Goal: Task Accomplishment & Management: Manage account settings

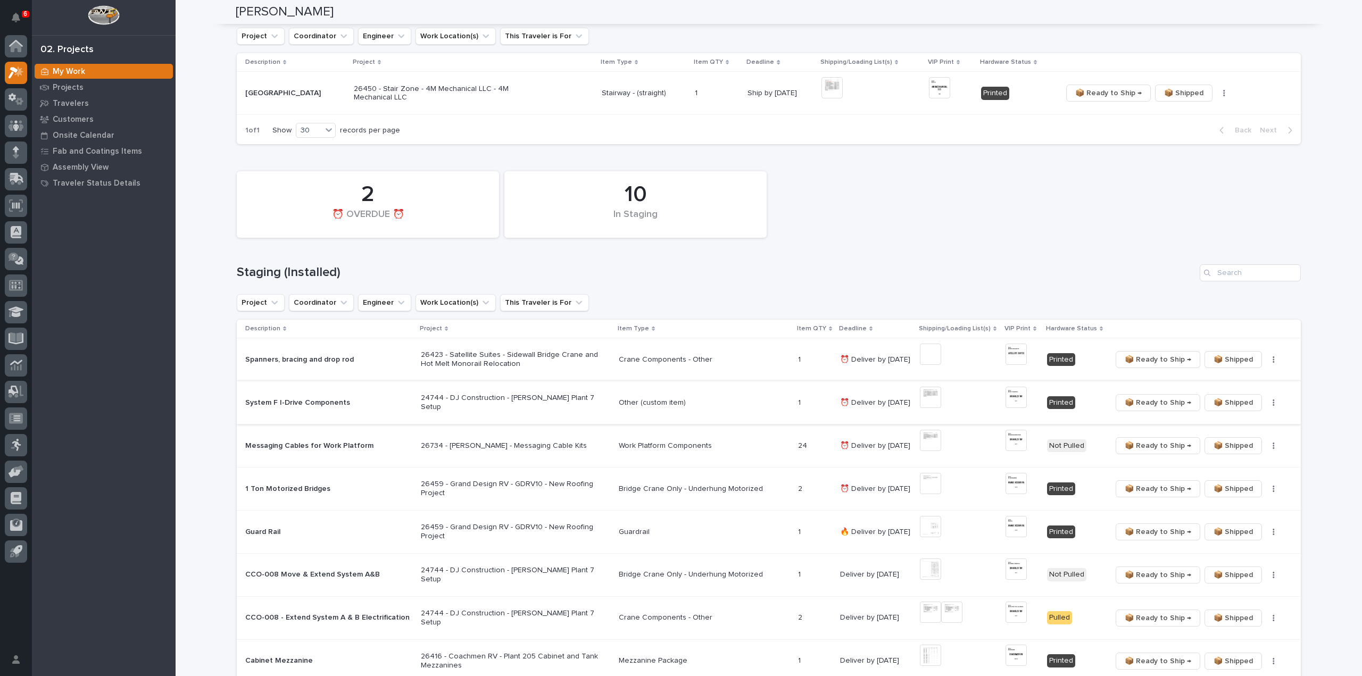
scroll to position [319, 0]
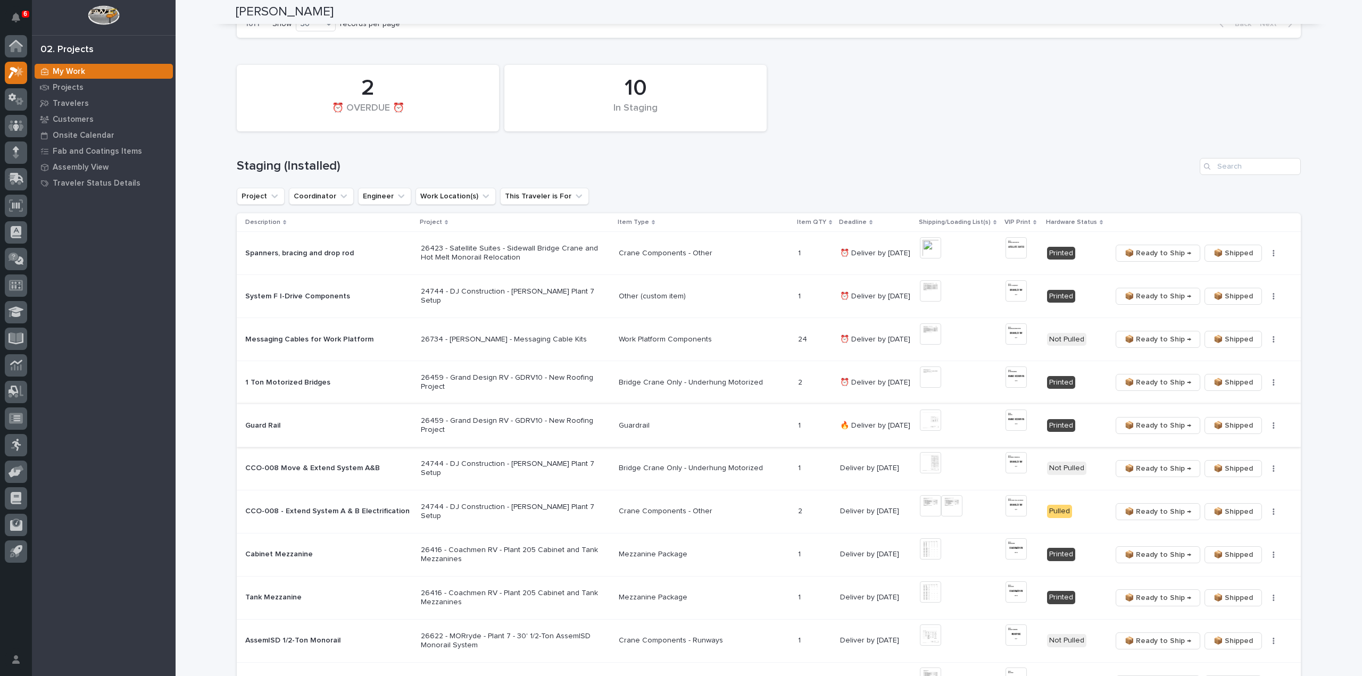
click at [924, 422] on img at bounding box center [930, 420] width 21 height 21
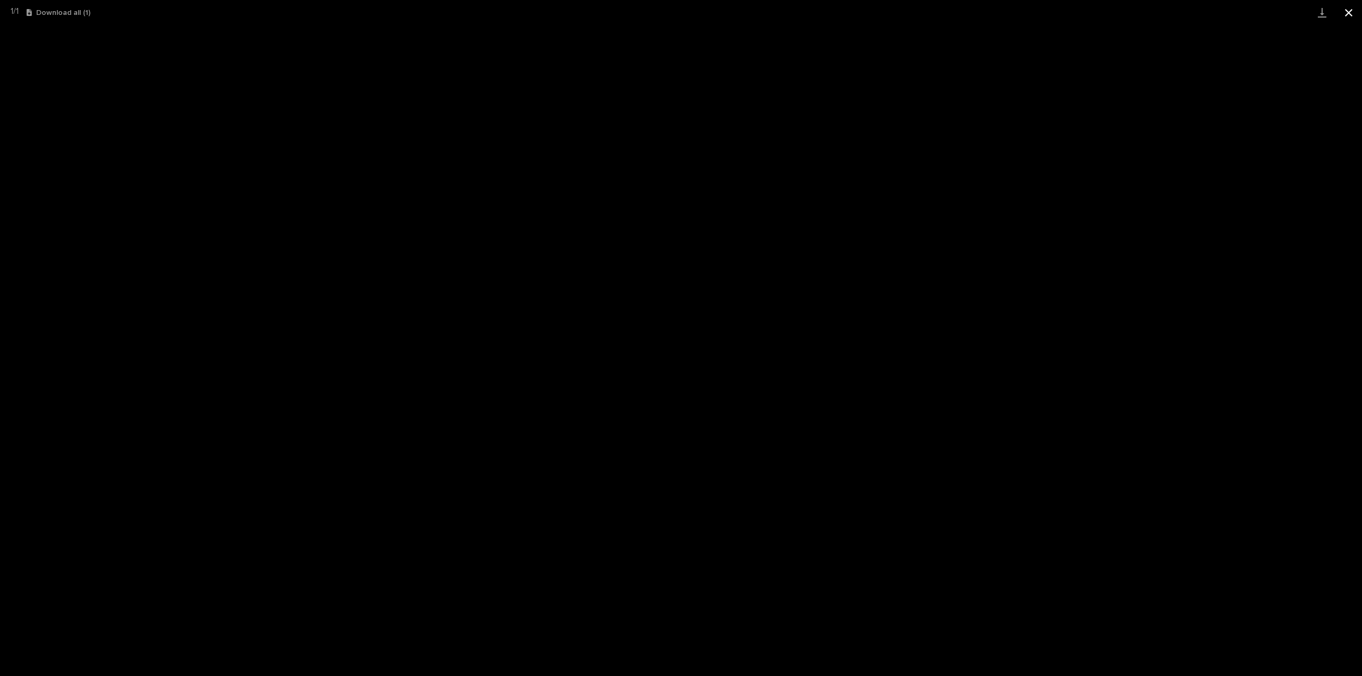
click at [1348, 14] on button "Close gallery" at bounding box center [1348, 12] width 27 height 25
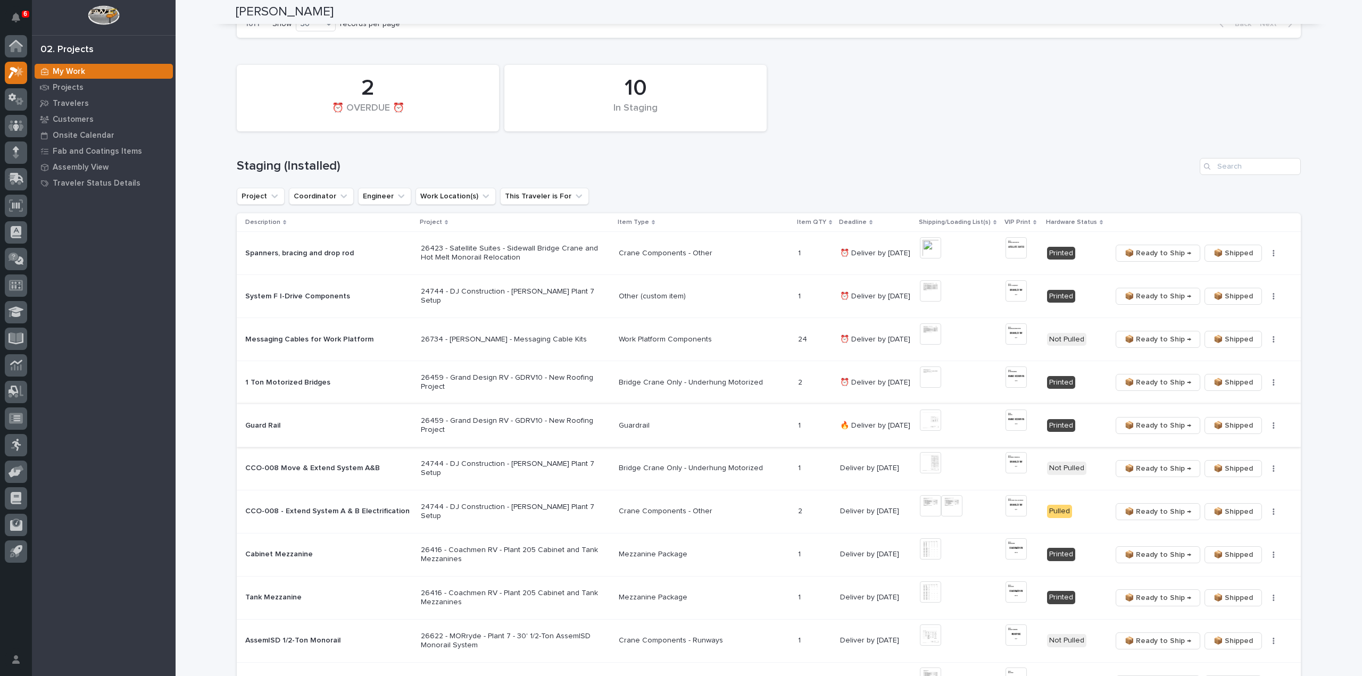
click at [1138, 427] on span "📦 Ready to Ship →" at bounding box center [1157, 425] width 66 height 13
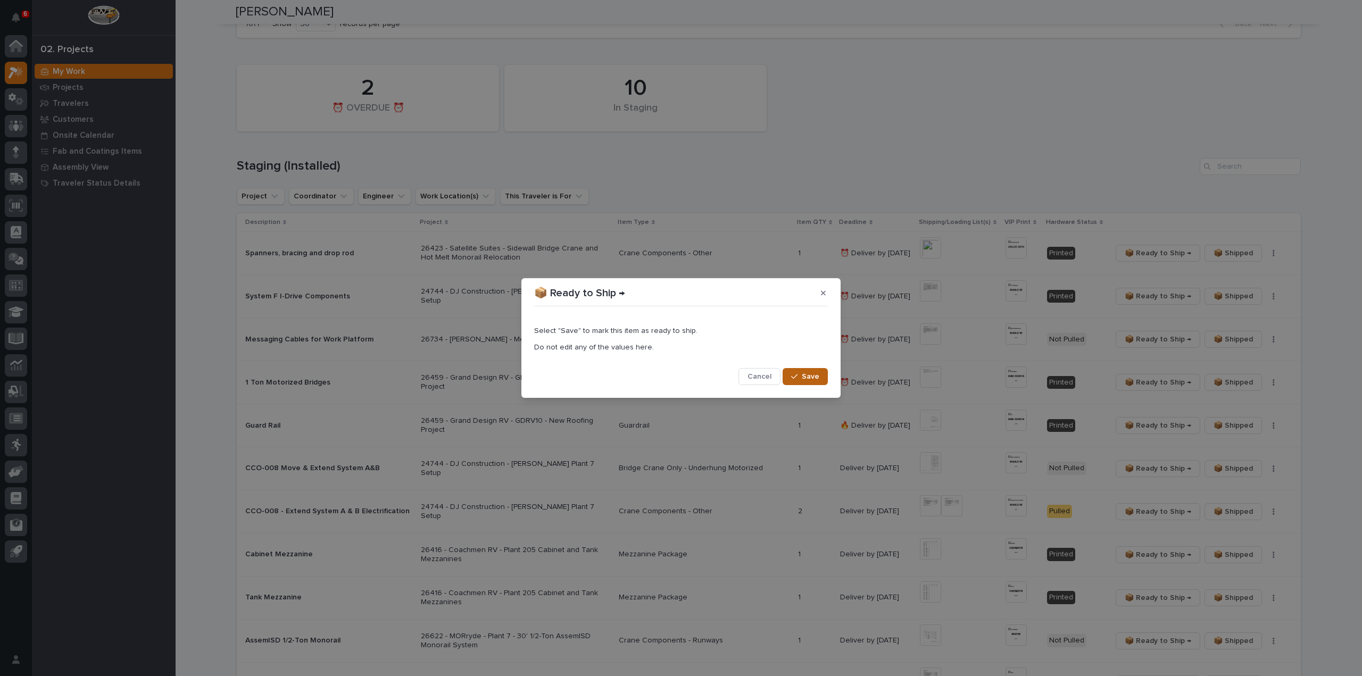
click at [808, 384] on button "Save" at bounding box center [804, 376] width 45 height 17
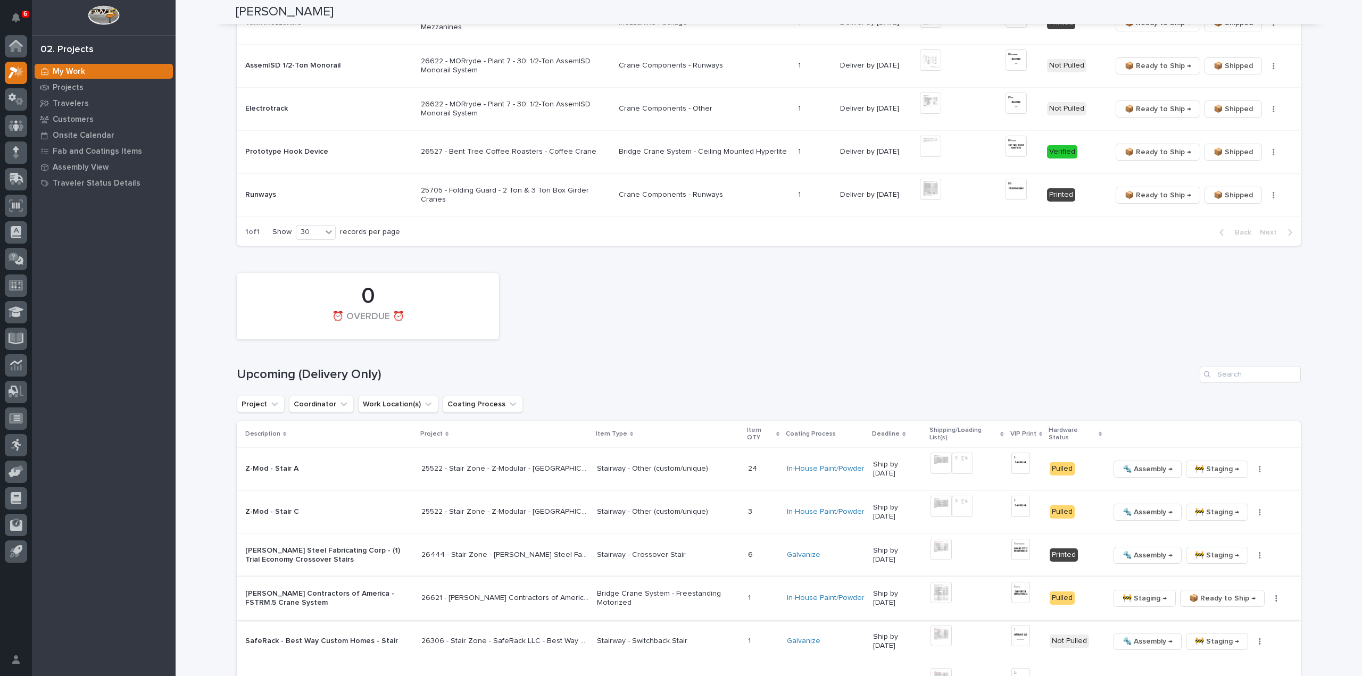
scroll to position [957, 0]
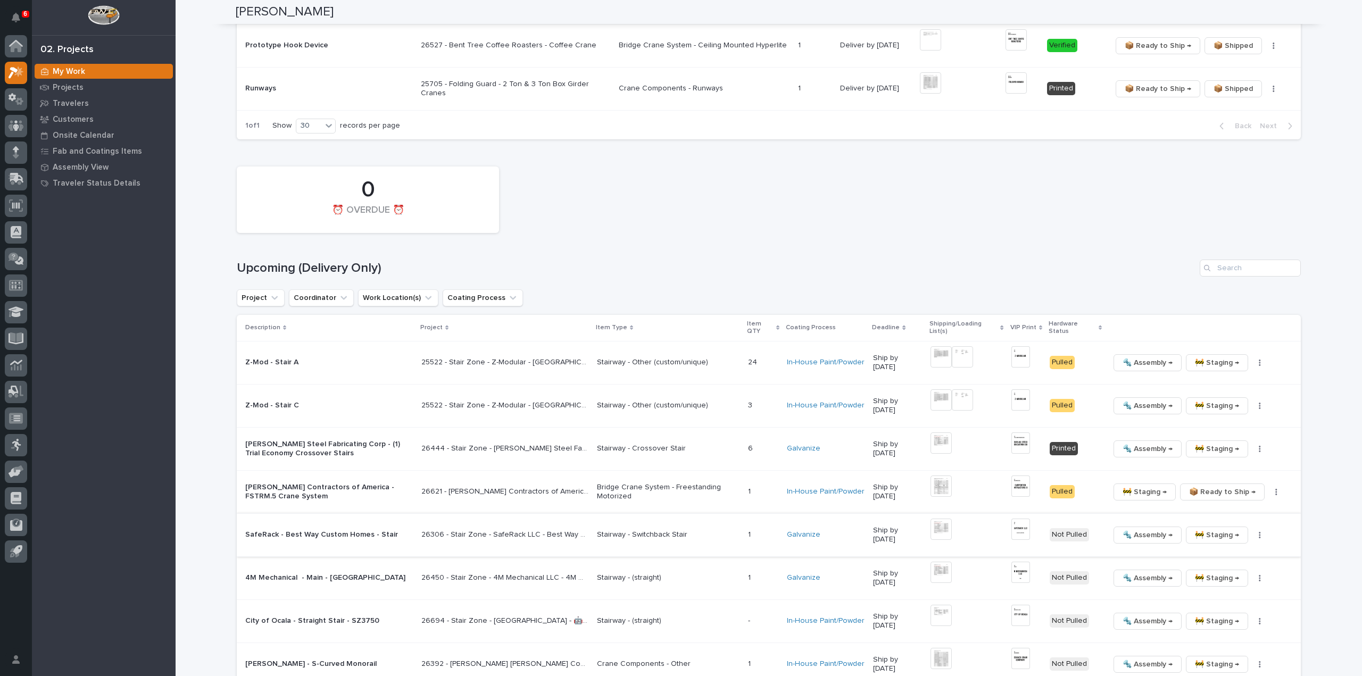
click at [941, 524] on img at bounding box center [940, 529] width 21 height 21
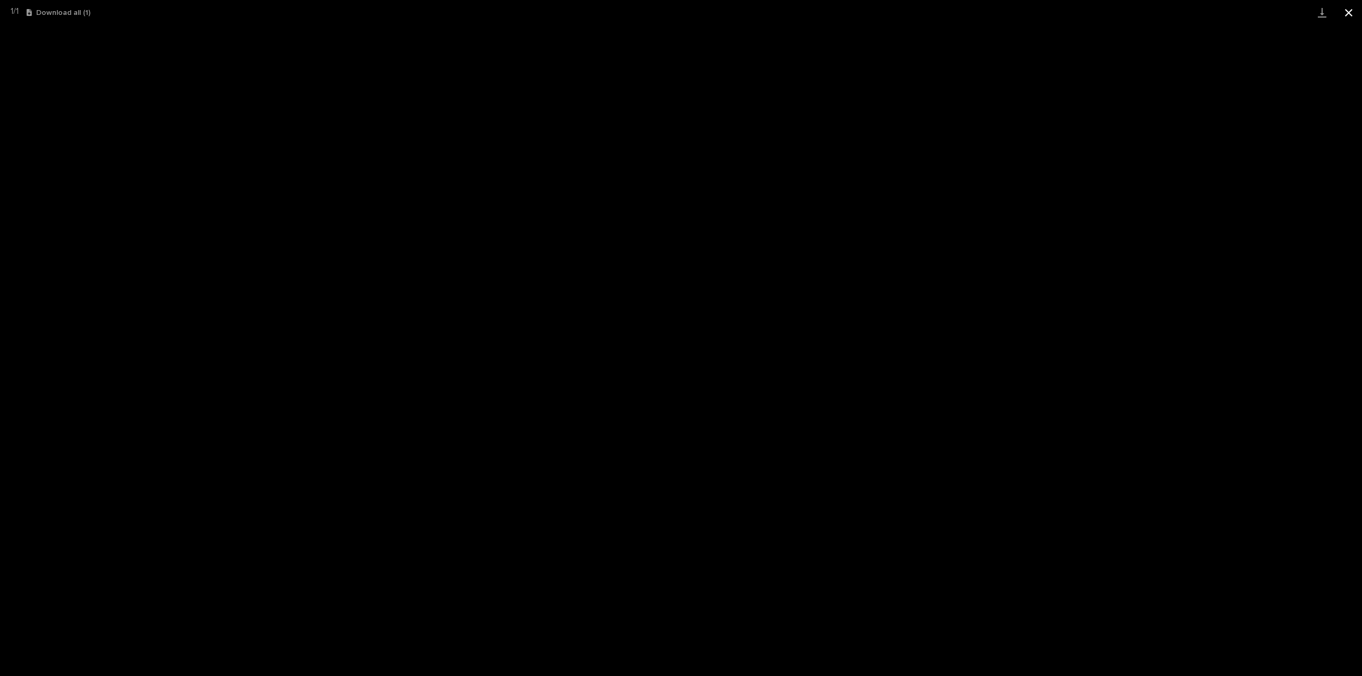
click at [1350, 16] on button "Close gallery" at bounding box center [1348, 12] width 27 height 25
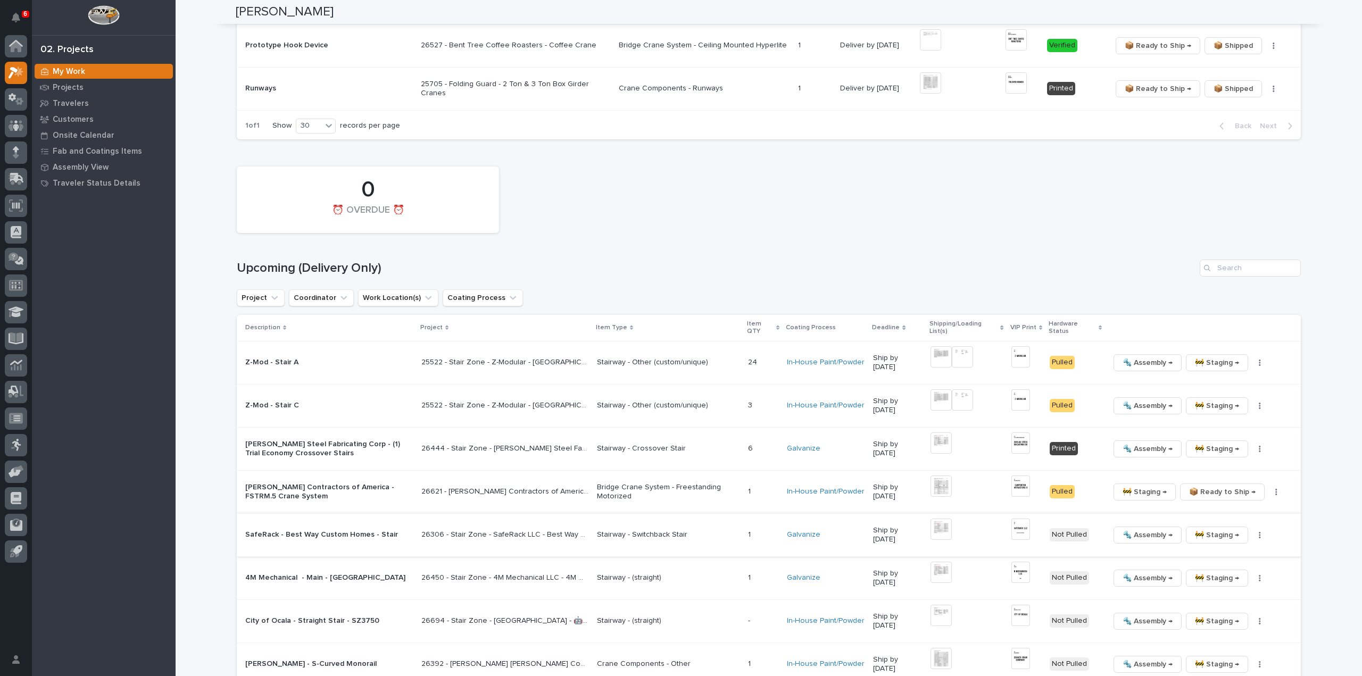
click at [1024, 532] on img at bounding box center [1020, 529] width 19 height 21
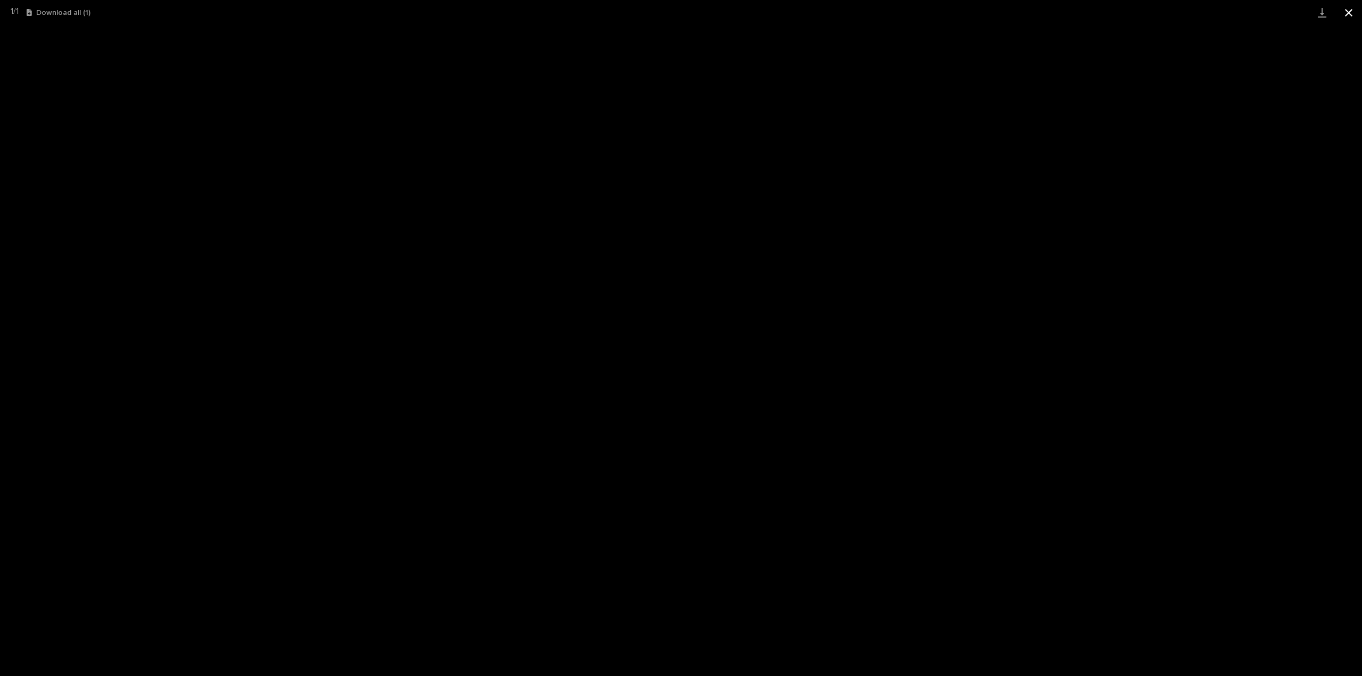
click at [1353, 11] on button "Close gallery" at bounding box center [1348, 12] width 27 height 25
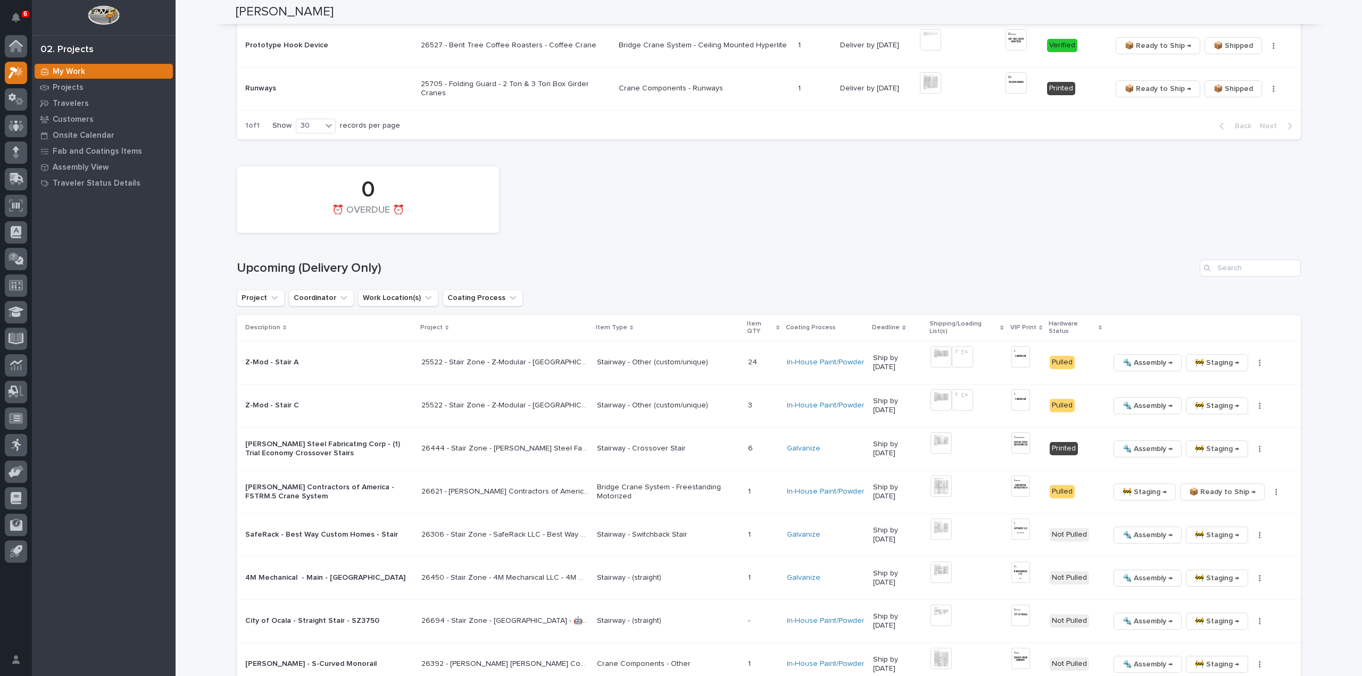
click at [1257, 538] on div "🔩 Assembly → 🚧 Staging → 📦 Ready to Ship → ✏️ Schedule Generate VIP 🔩 Hardware" at bounding box center [1196, 535] width 174 height 17
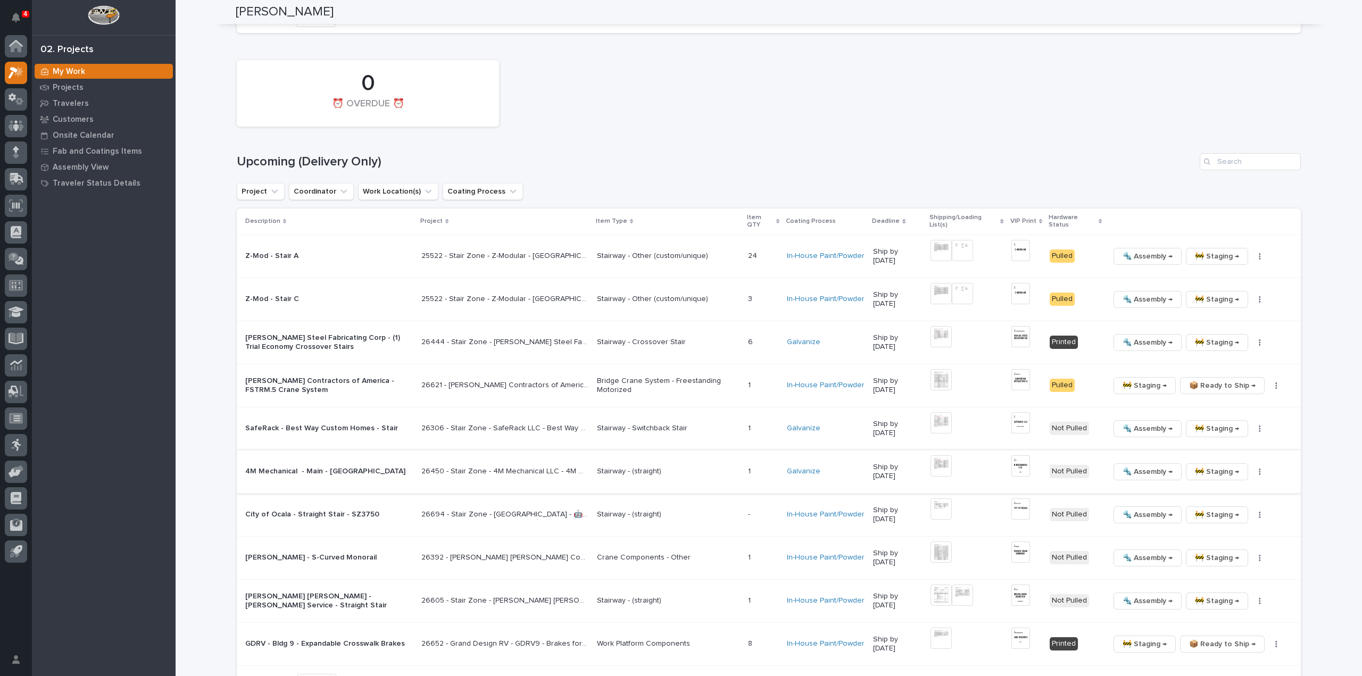
scroll to position [1170, 0]
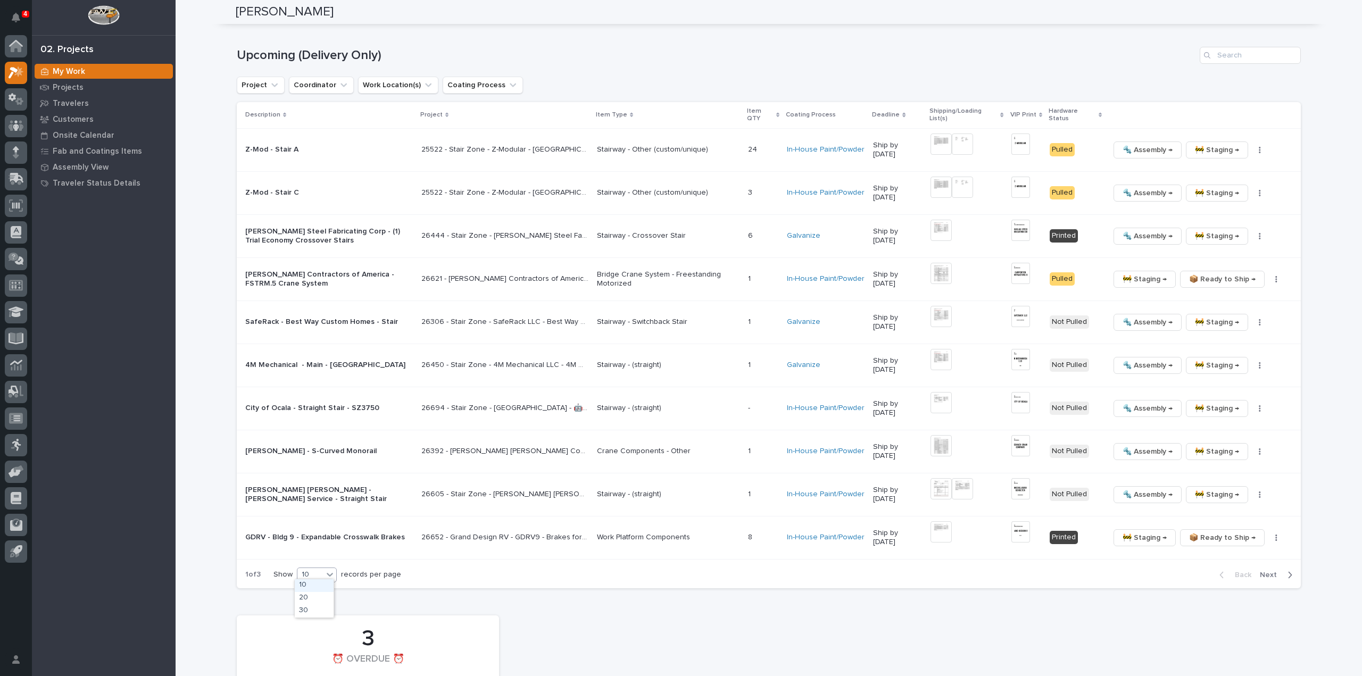
click at [308, 575] on div "10" at bounding box center [310, 574] width 26 height 11
click at [315, 614] on div "30" at bounding box center [314, 611] width 39 height 13
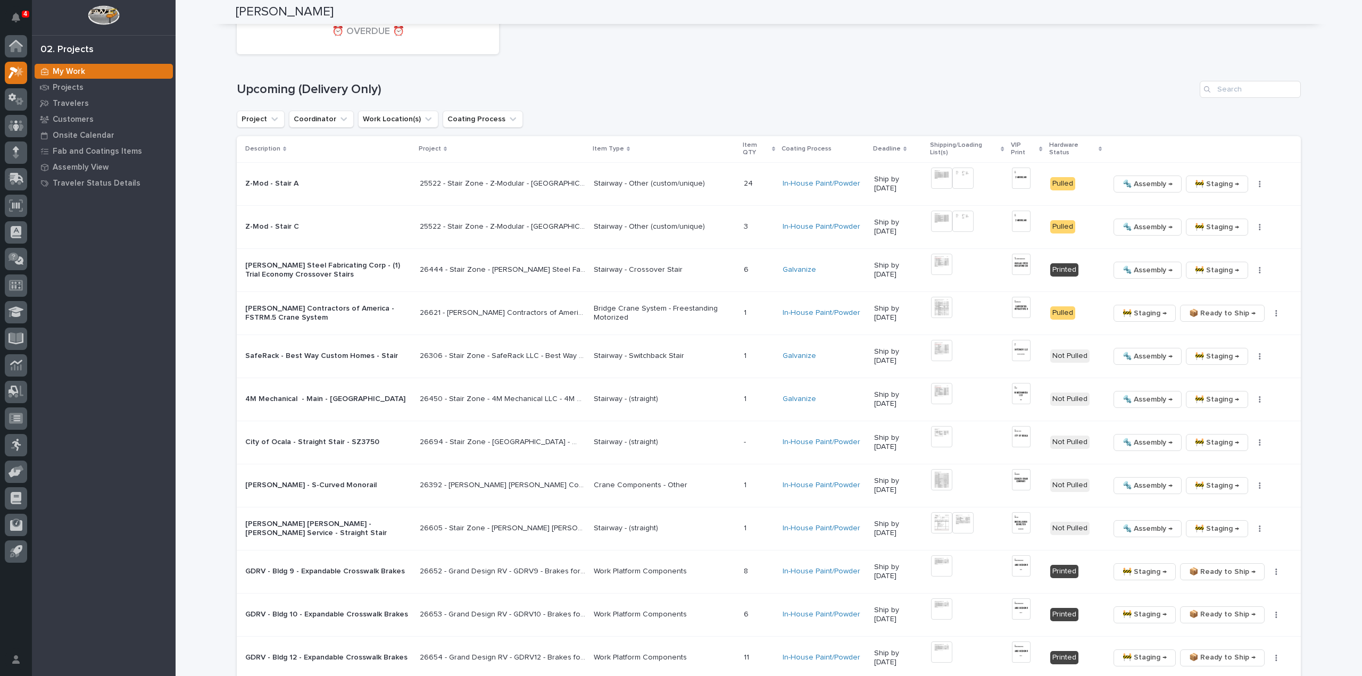
scroll to position [1131, 0]
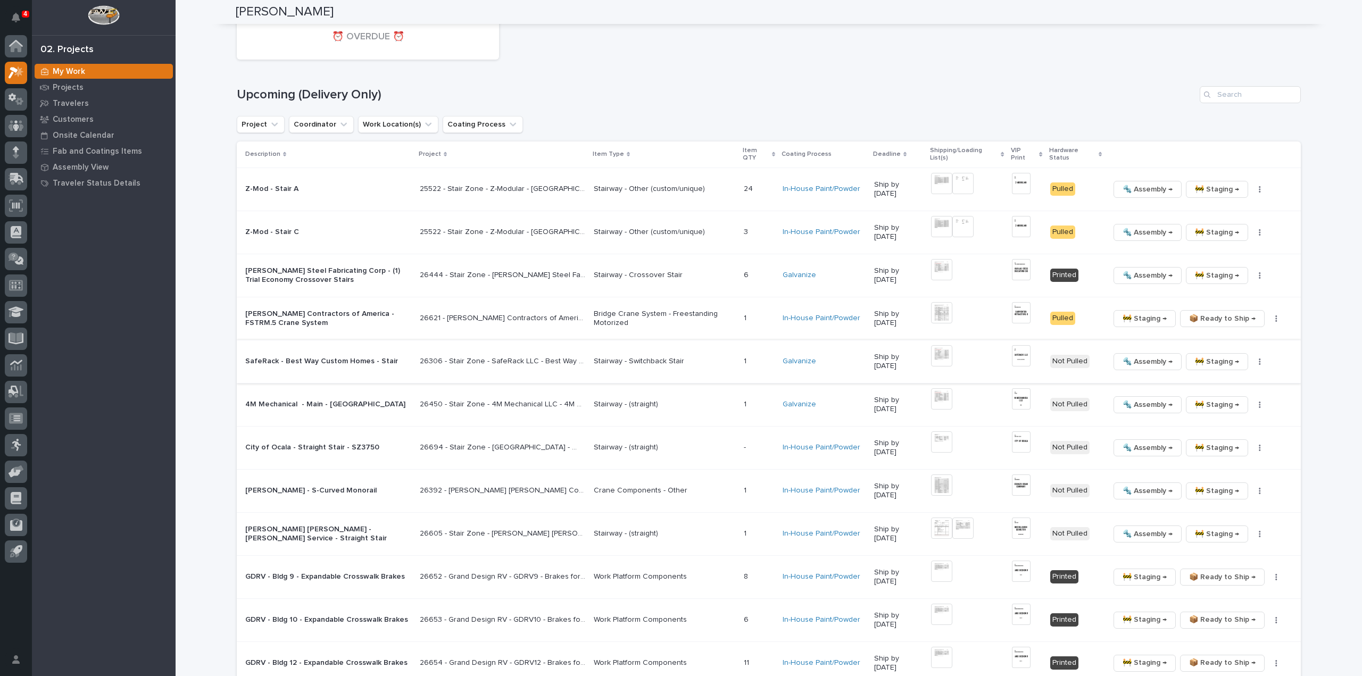
click at [1258, 359] on icon "button" at bounding box center [1259, 361] width 2 height 7
click at [1235, 432] on button "🔩 Hardware" at bounding box center [1226, 432] width 78 height 17
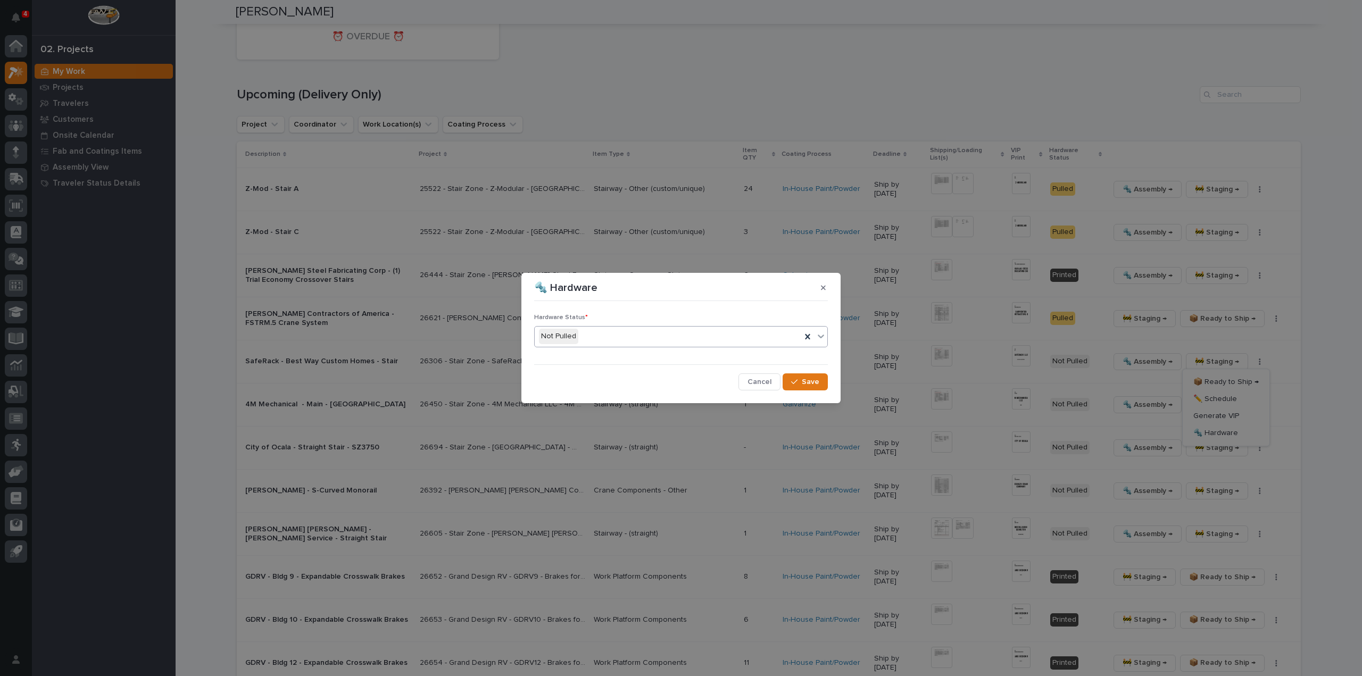
click at [620, 341] on div "Not Pulled" at bounding box center [668, 337] width 266 height 18
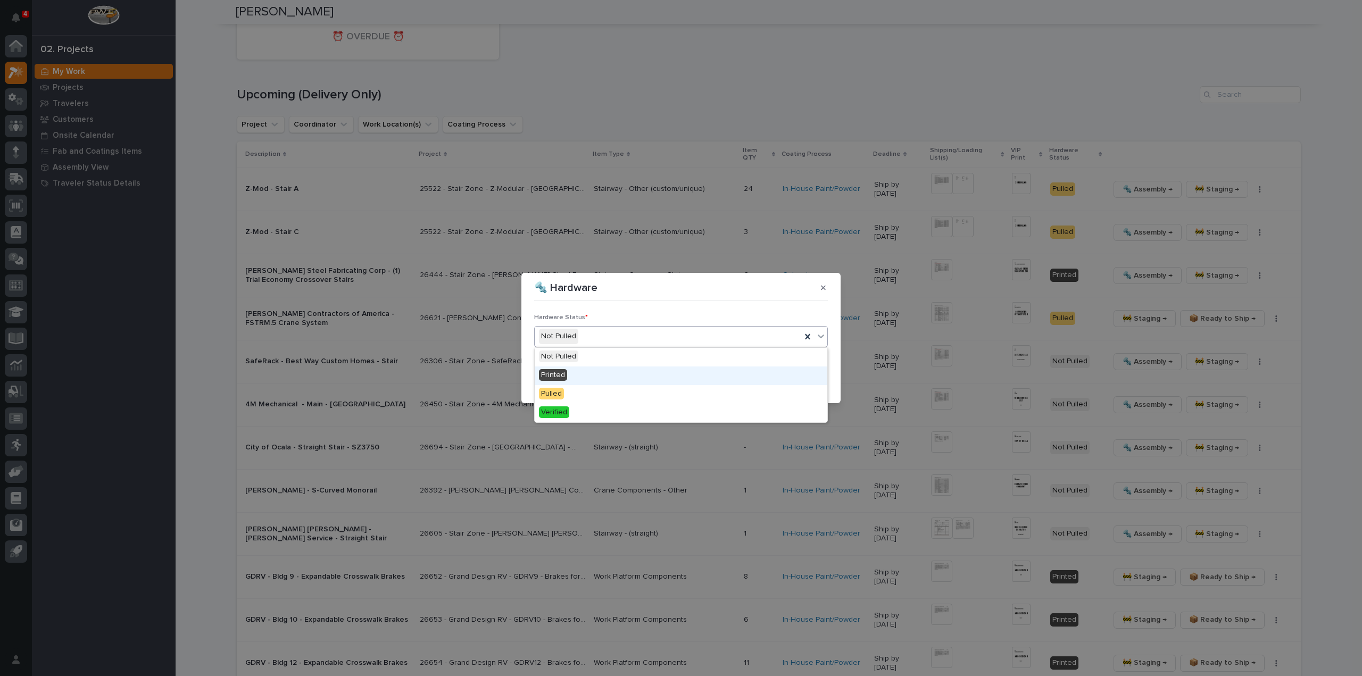
click at [606, 376] on div "Printed" at bounding box center [681, 375] width 293 height 19
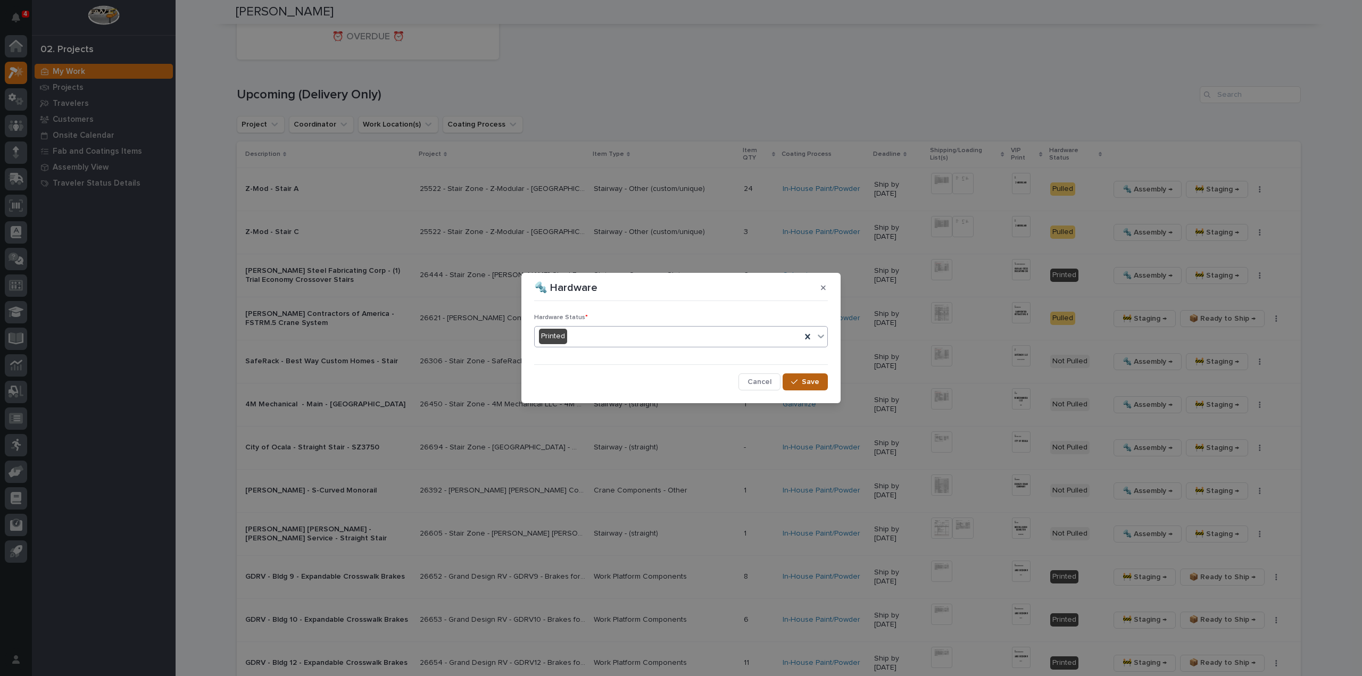
click at [794, 381] on icon "button" at bounding box center [794, 381] width 6 height 7
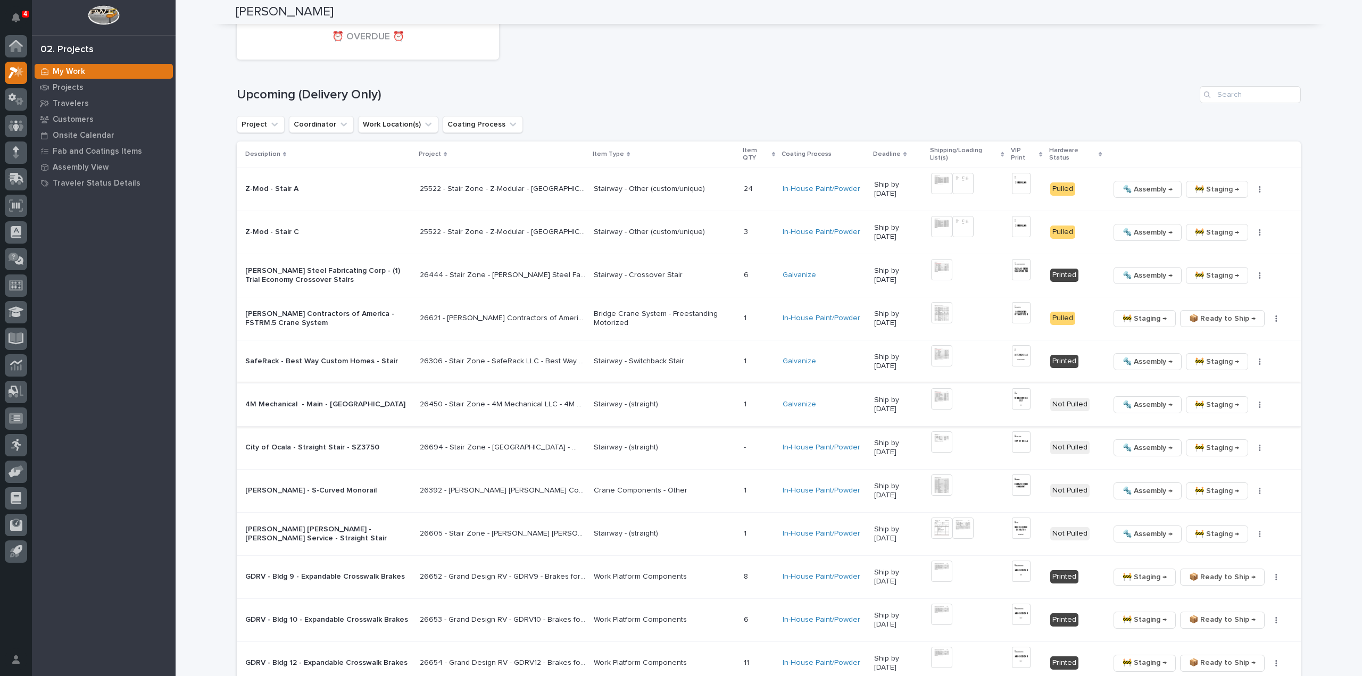
click at [945, 394] on img at bounding box center [941, 398] width 21 height 21
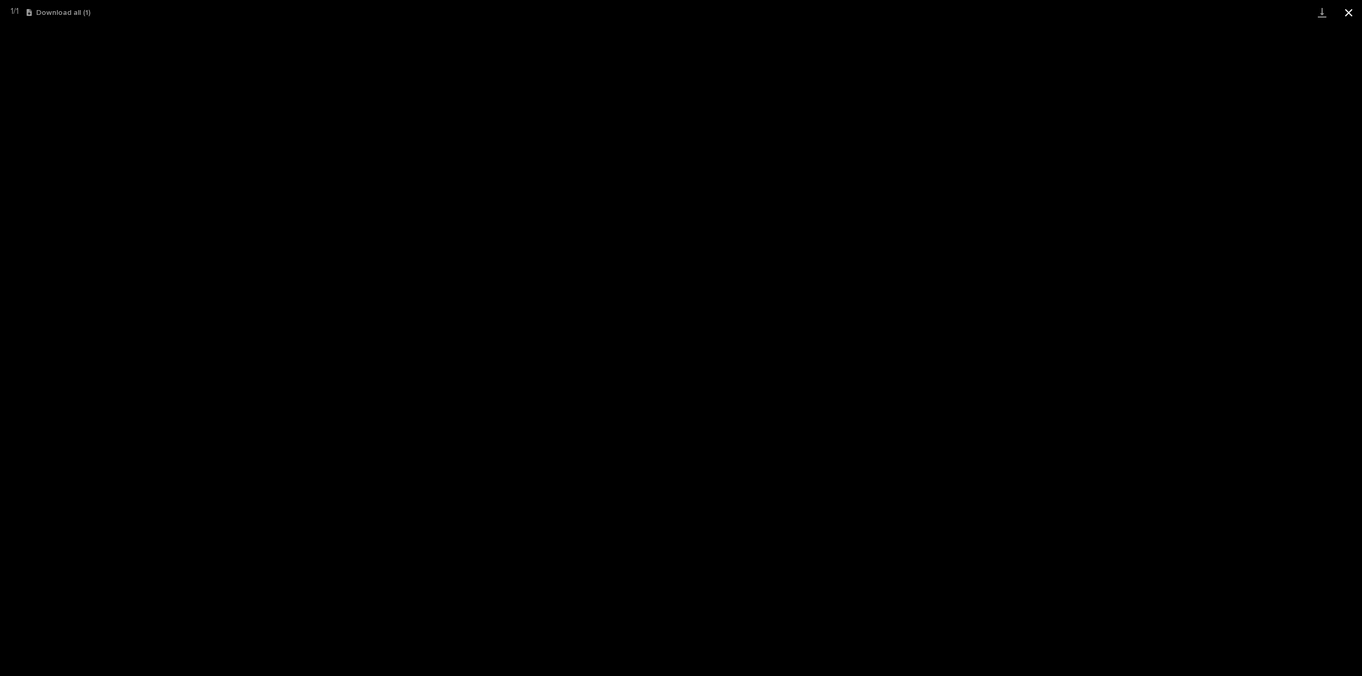
click at [1348, 16] on button "Close gallery" at bounding box center [1348, 12] width 27 height 25
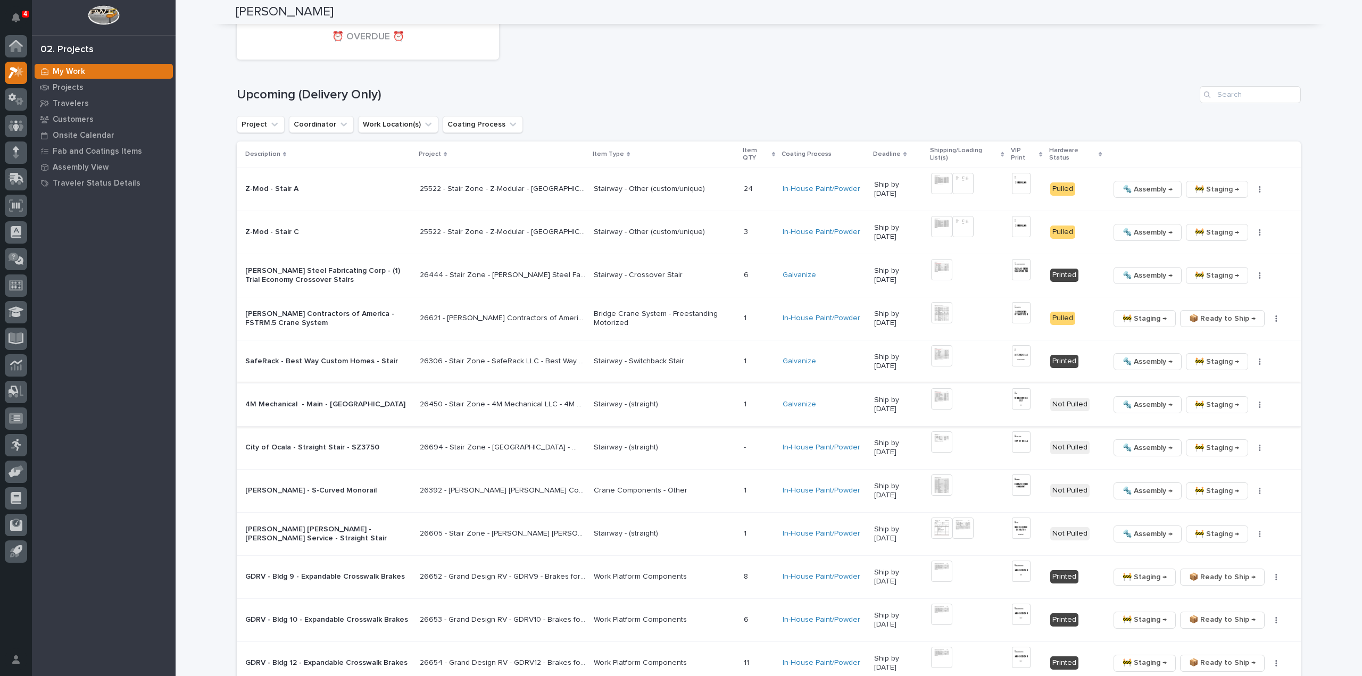
click at [941, 393] on img at bounding box center [941, 398] width 21 height 21
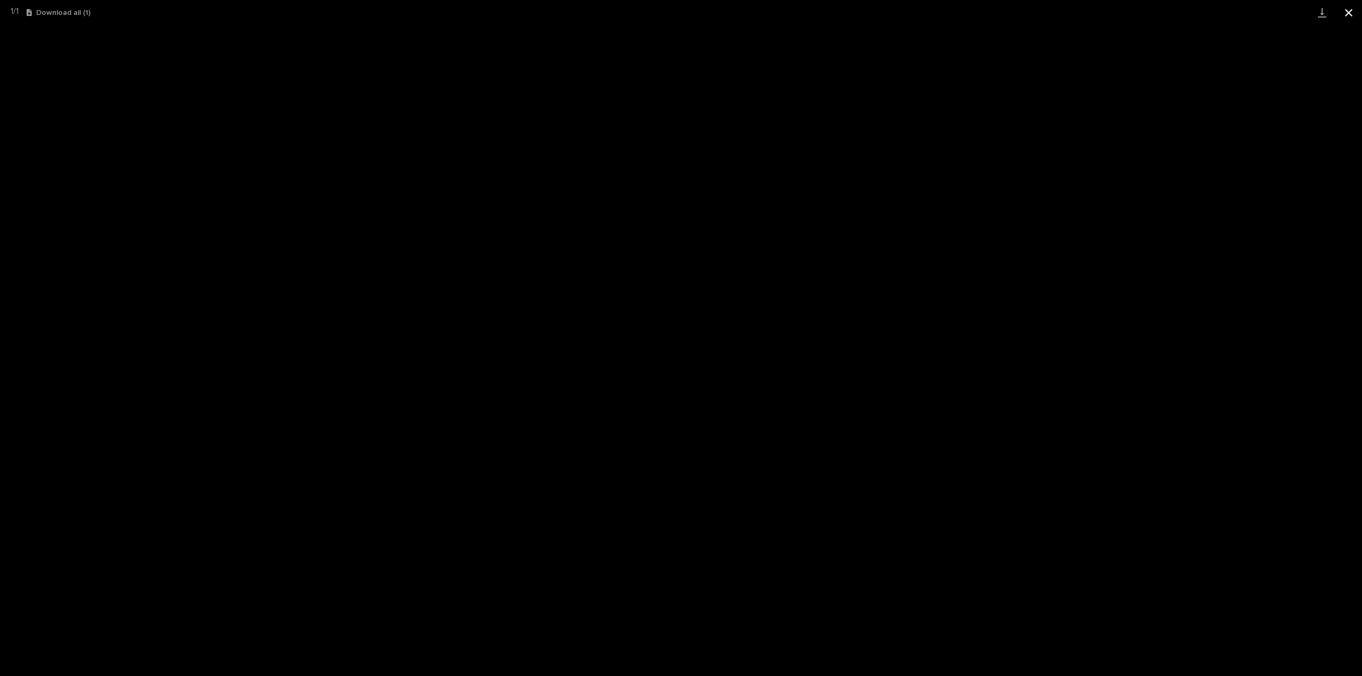
click at [1351, 13] on button "Close gallery" at bounding box center [1348, 12] width 27 height 25
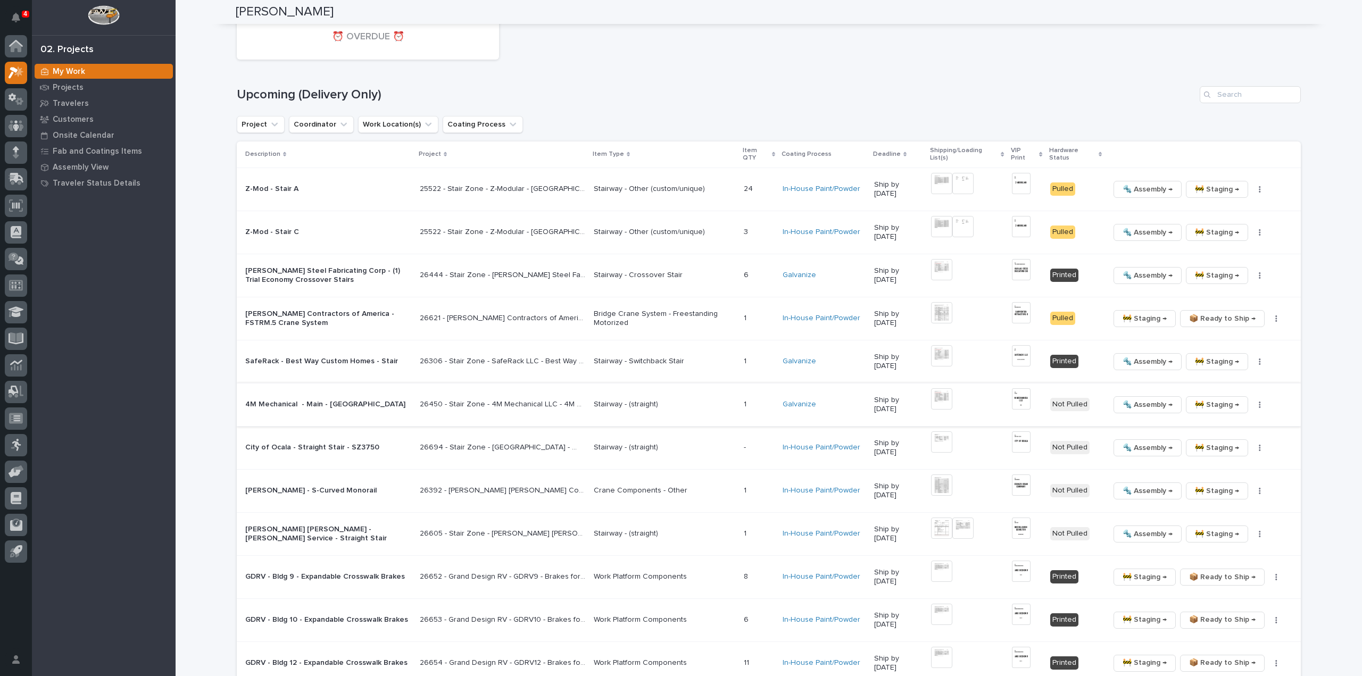
click at [1027, 398] on img at bounding box center [1021, 398] width 19 height 21
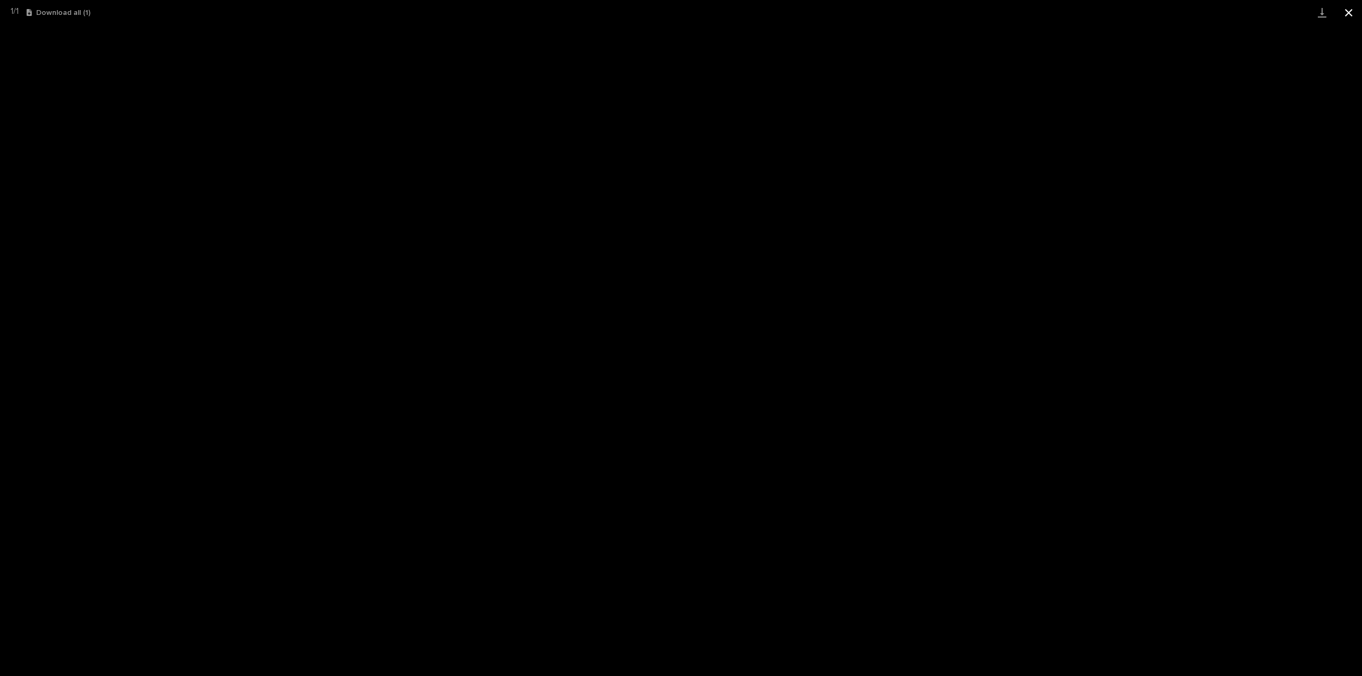
click at [1348, 15] on button "Close gallery" at bounding box center [1348, 12] width 27 height 25
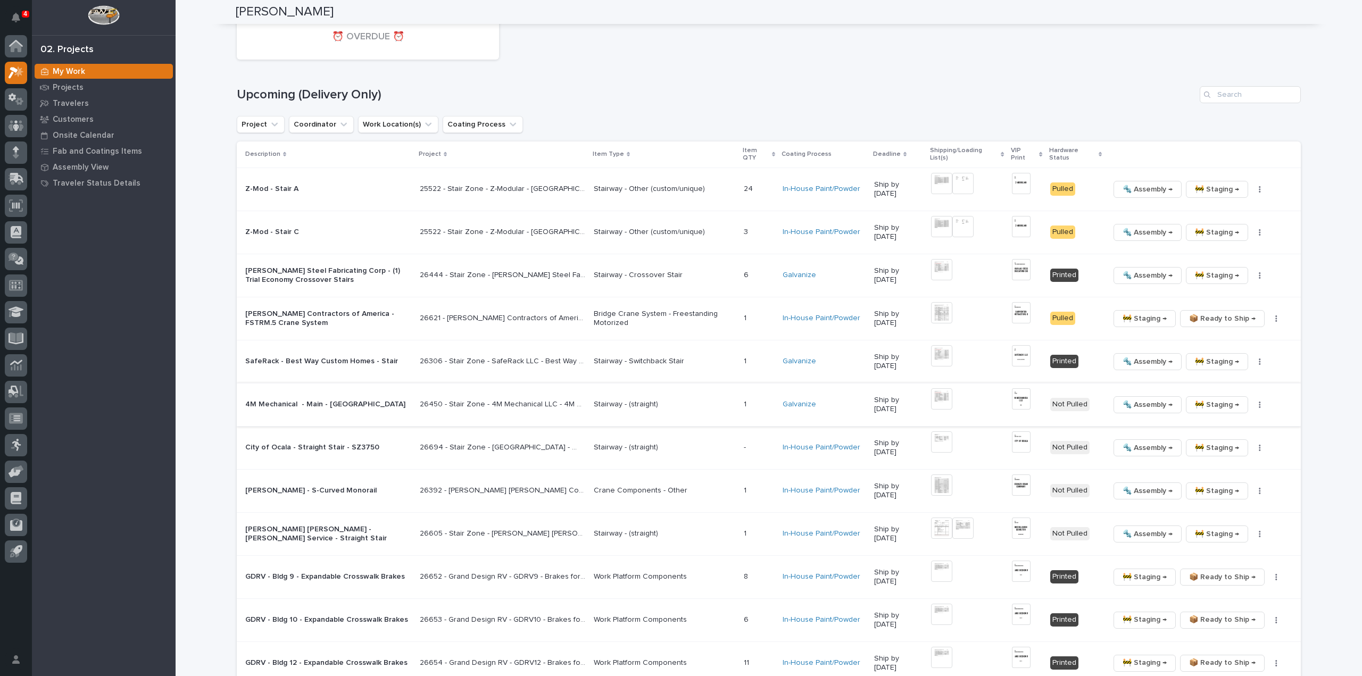
click at [1256, 401] on button "button" at bounding box center [1259, 404] width 15 height 7
click at [1219, 476] on span "🔩 Hardware" at bounding box center [1215, 476] width 45 height 13
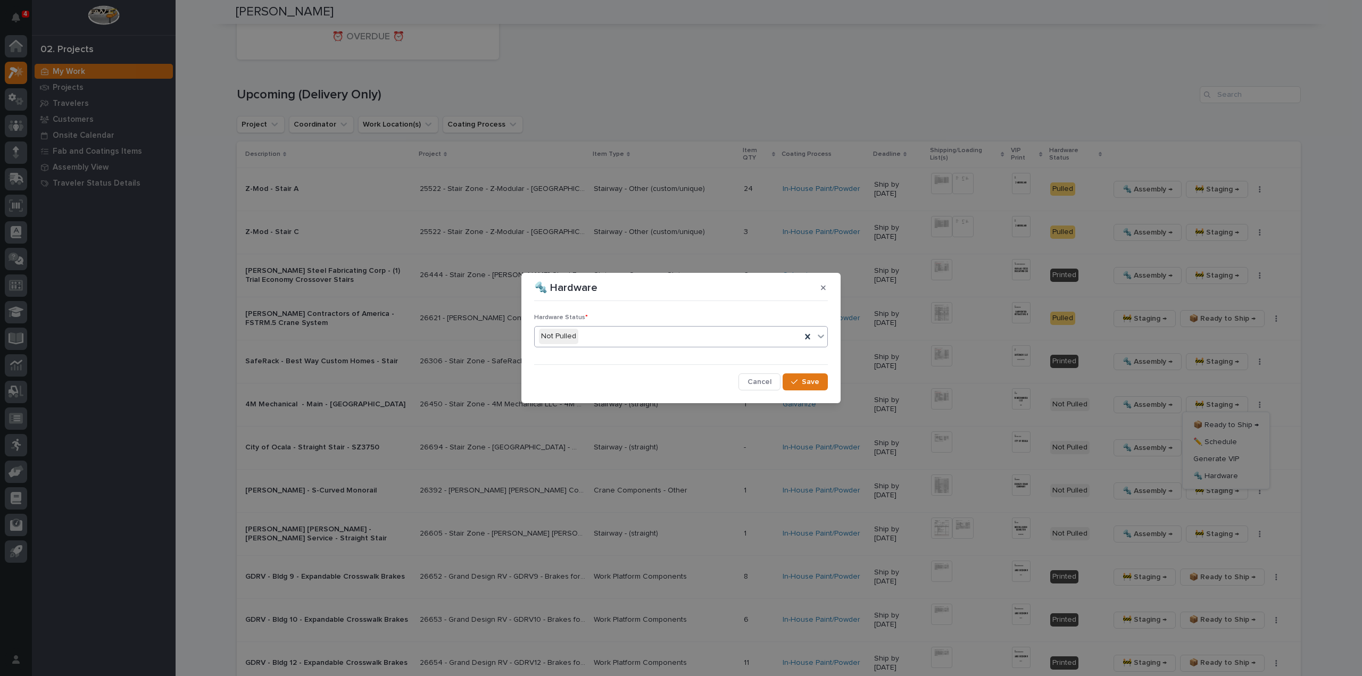
click at [577, 339] on div "Not Pulled" at bounding box center [668, 337] width 266 height 18
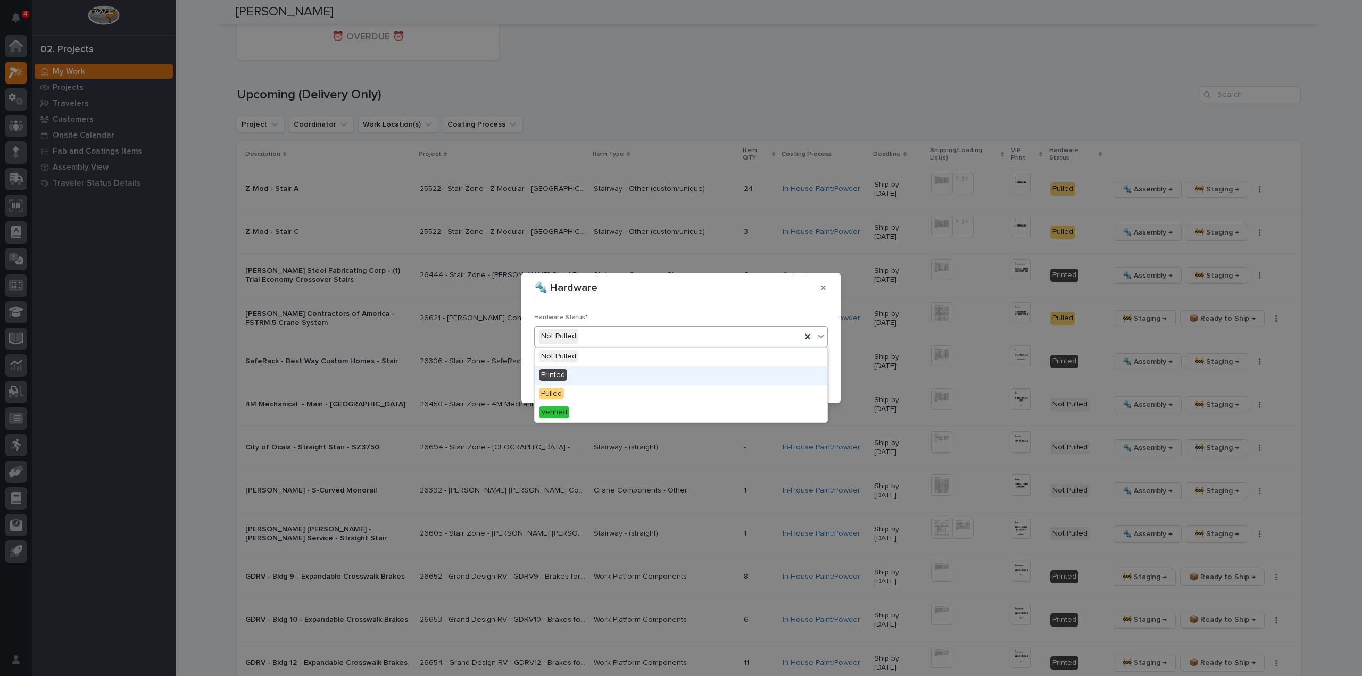
drag, startPoint x: 581, startPoint y: 379, endPoint x: 586, endPoint y: 378, distance: 5.4
click at [582, 379] on div "Printed" at bounding box center [681, 375] width 293 height 19
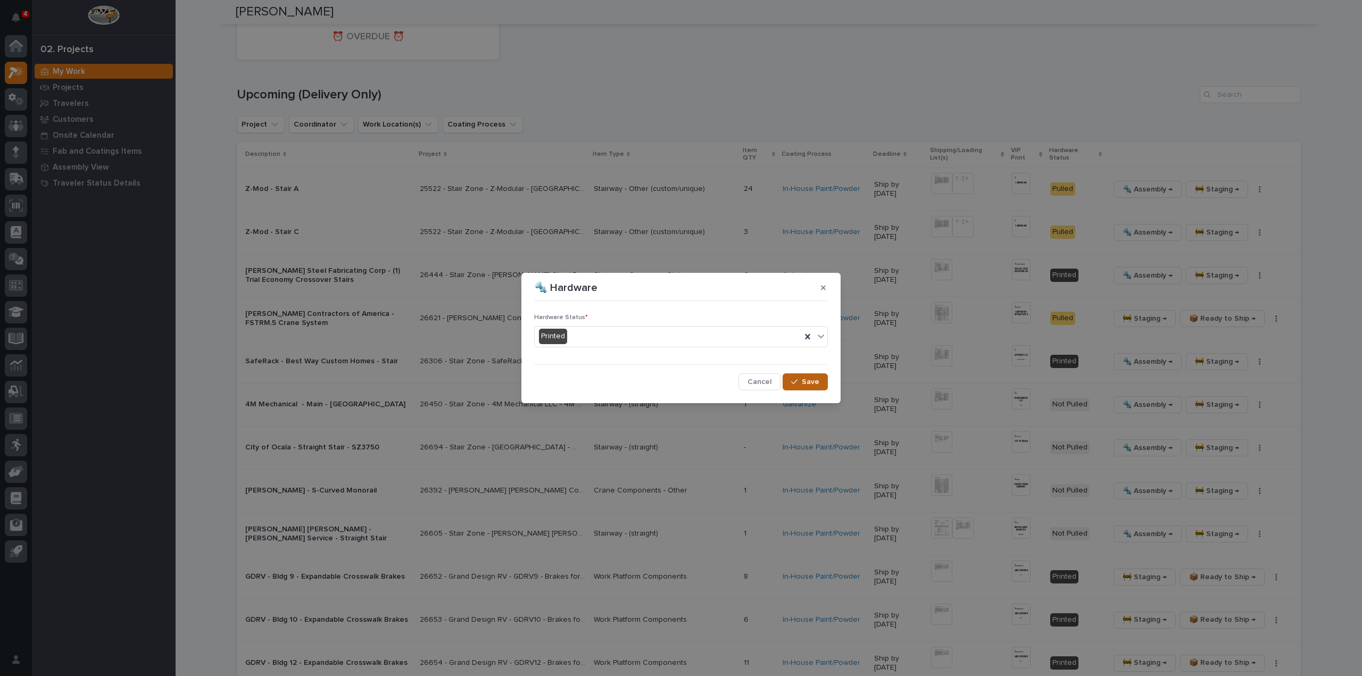
click at [797, 381] on icon "button" at bounding box center [794, 381] width 6 height 7
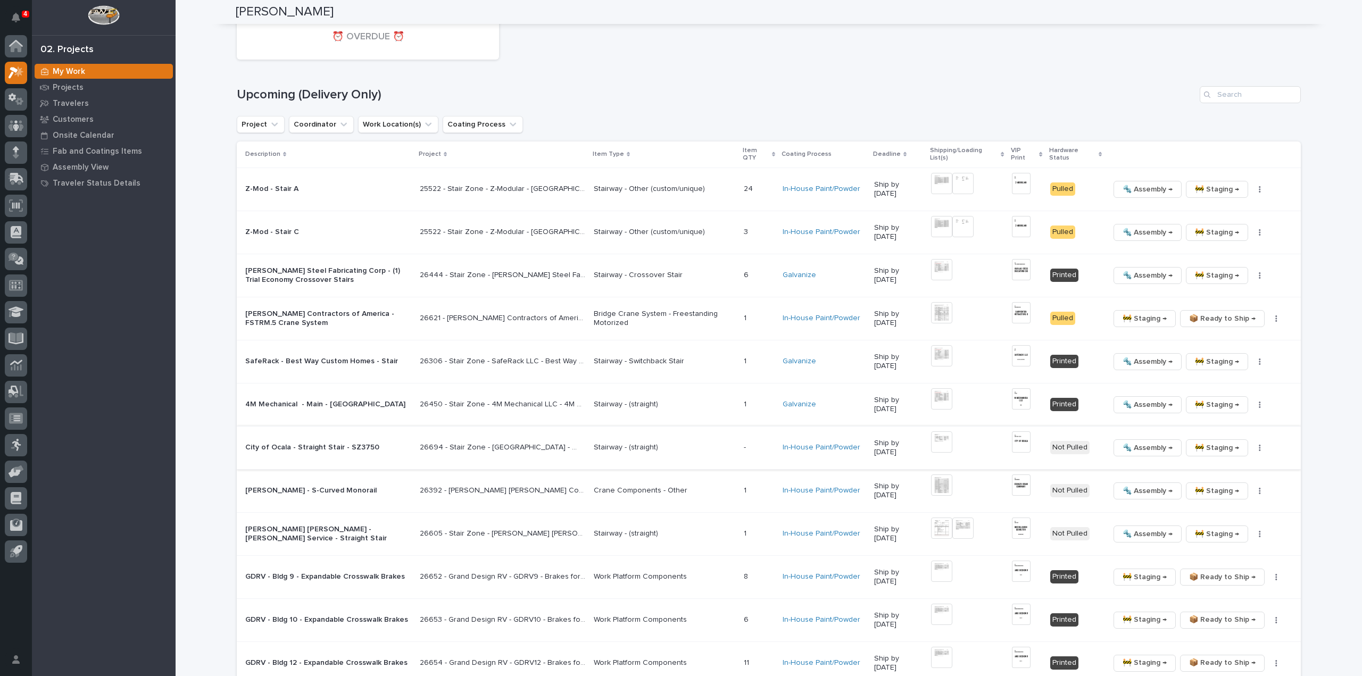
click at [945, 442] on img at bounding box center [941, 441] width 21 height 21
click at [949, 440] on img at bounding box center [941, 441] width 21 height 21
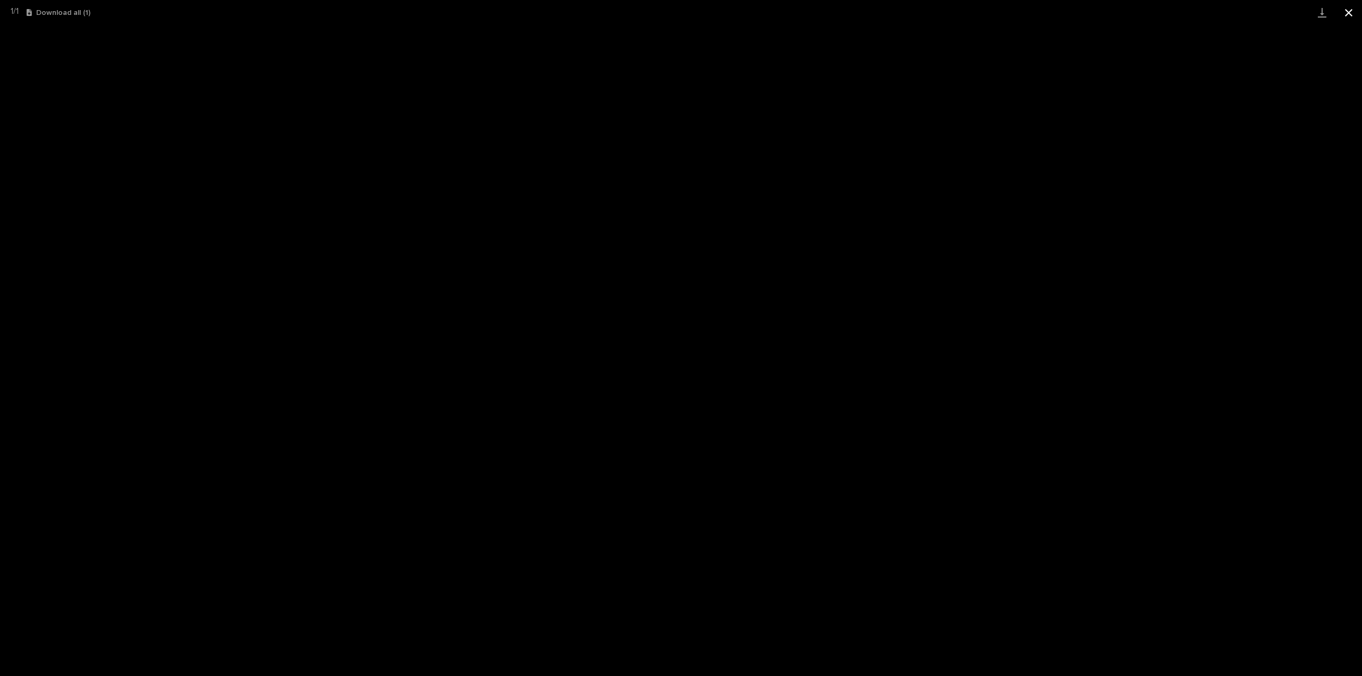
click at [1349, 13] on button "Close gallery" at bounding box center [1348, 12] width 27 height 25
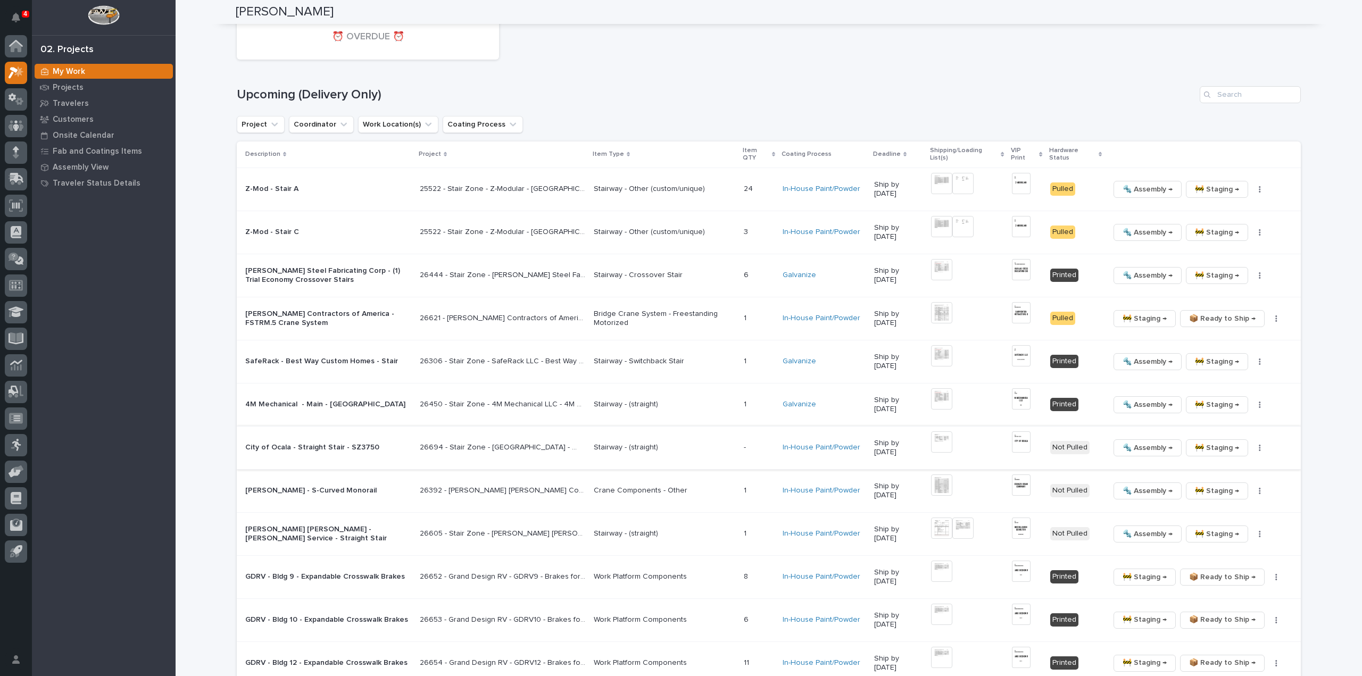
click at [1020, 441] on img at bounding box center [1021, 441] width 19 height 21
click at [1022, 440] on img at bounding box center [1021, 441] width 19 height 21
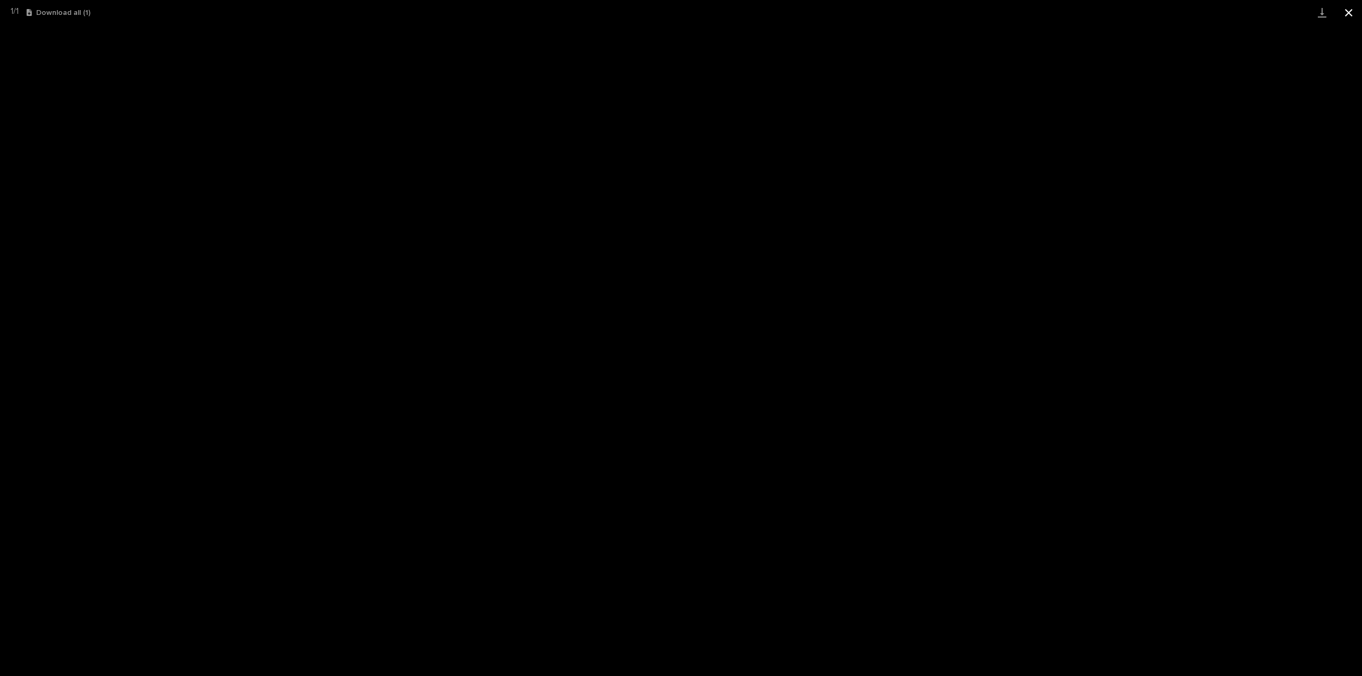
click at [1345, 14] on button "Close gallery" at bounding box center [1348, 12] width 27 height 25
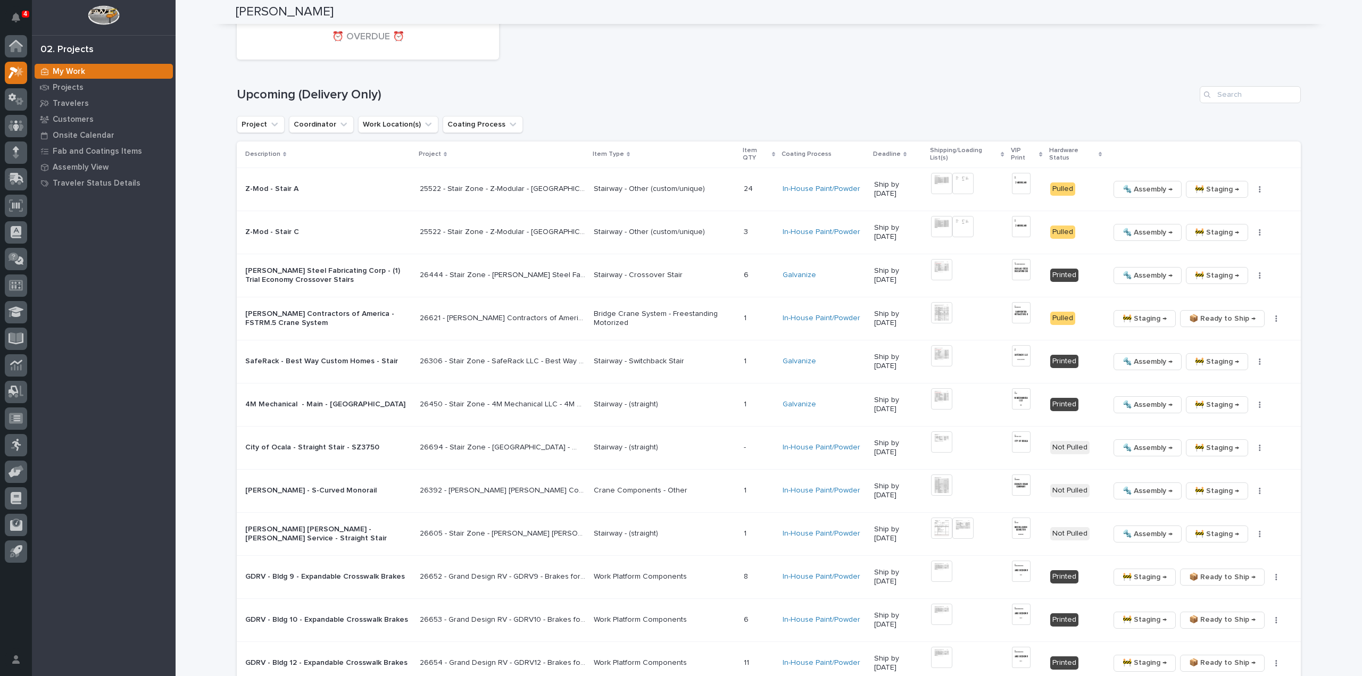
click at [1258, 449] on div "🔩 Assembly → 🚧 Staging → 📦 Ready to Ship → ✏️ Schedule Generate VIP 🔩 Hardware" at bounding box center [1196, 447] width 174 height 17
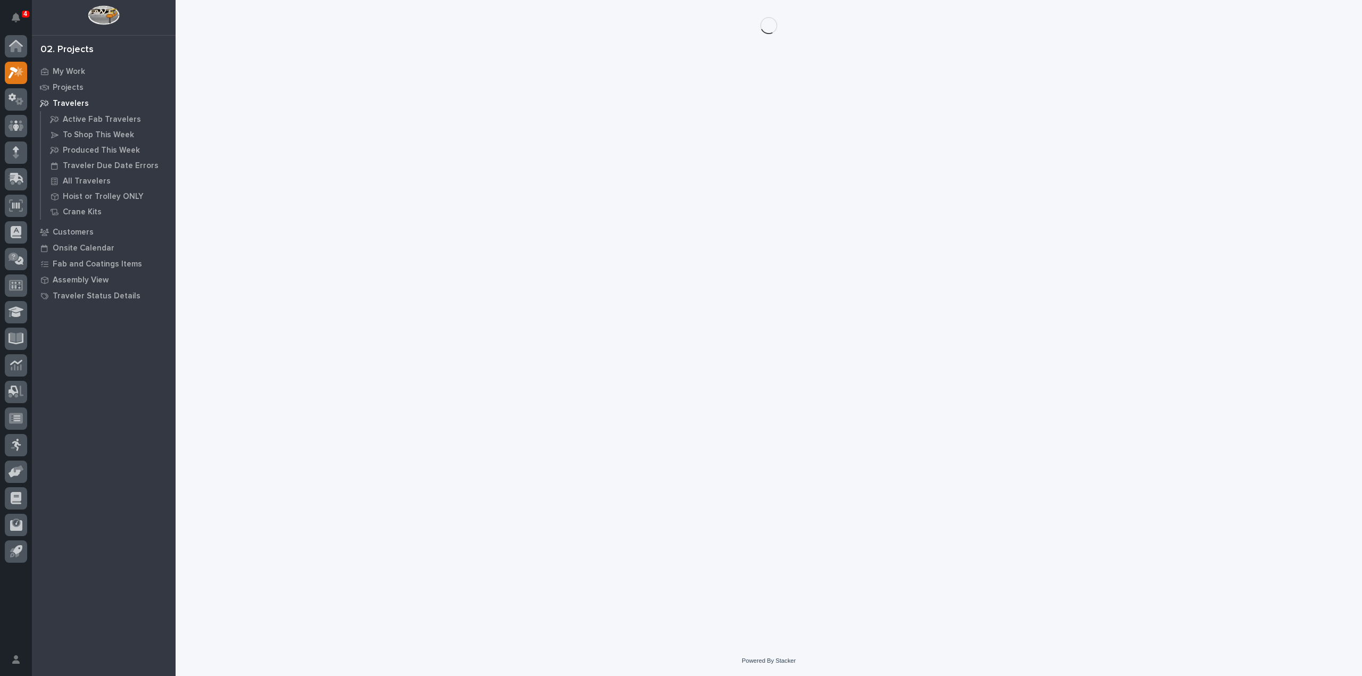
click at [1110, 224] on div "Loading... Saving… Loading... Saving…" at bounding box center [768, 309] width 1077 height 619
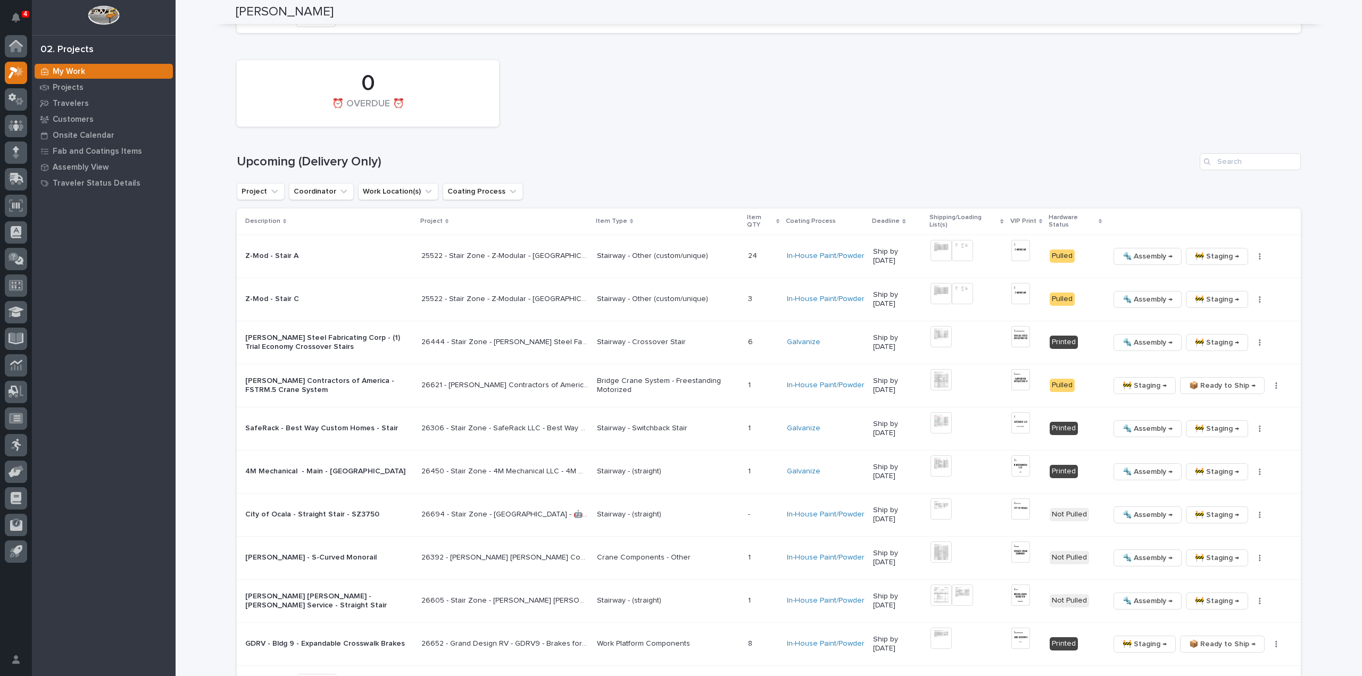
scroll to position [1170, 0]
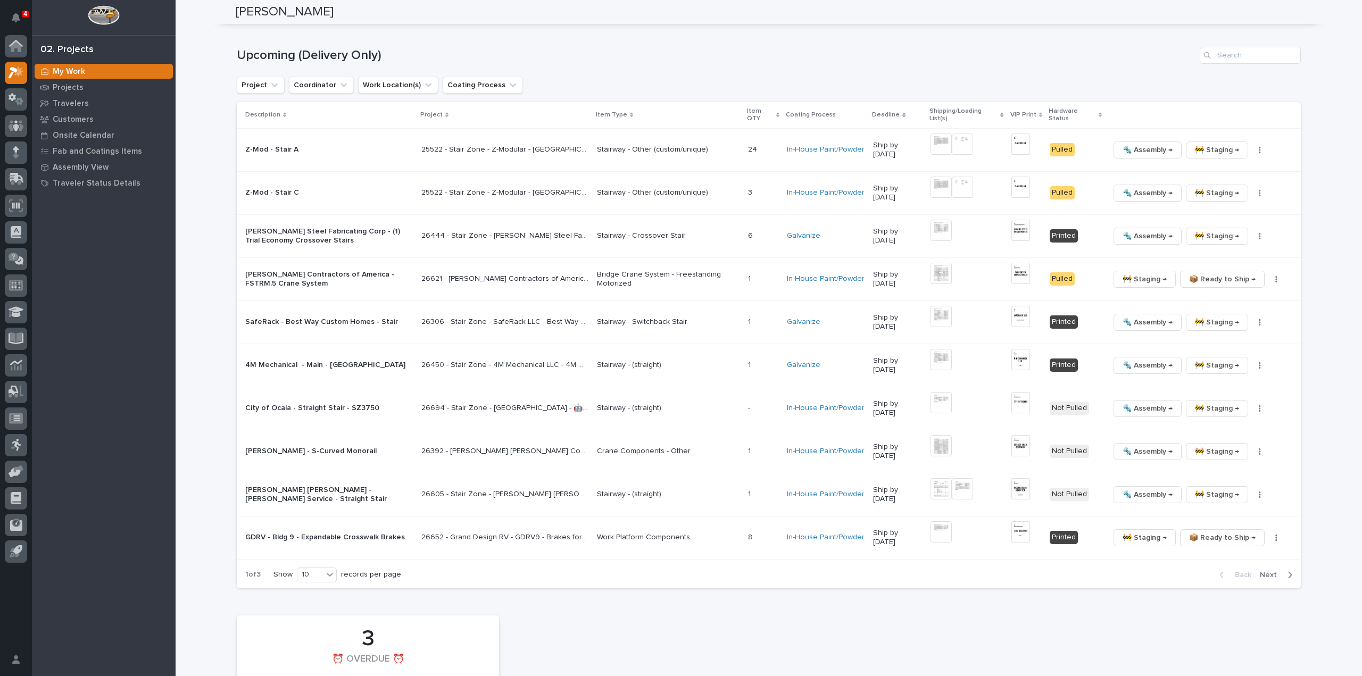
click at [285, 571] on p "Show" at bounding box center [282, 574] width 19 height 9
click at [302, 570] on div "10" at bounding box center [310, 574] width 26 height 11
drag, startPoint x: 303, startPoint y: 589, endPoint x: 305, endPoint y: 611, distance: 22.4
click at [305, 611] on div "30" at bounding box center [314, 611] width 39 height 13
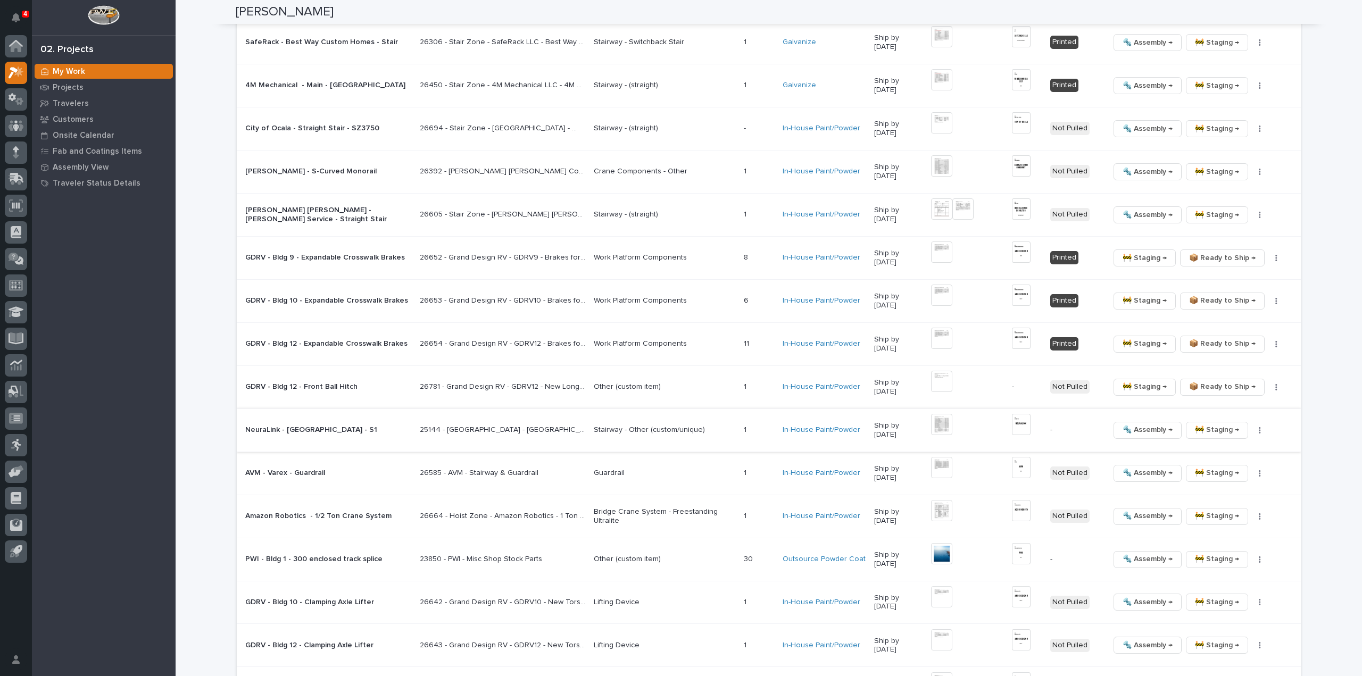
scroll to position [1344, 0]
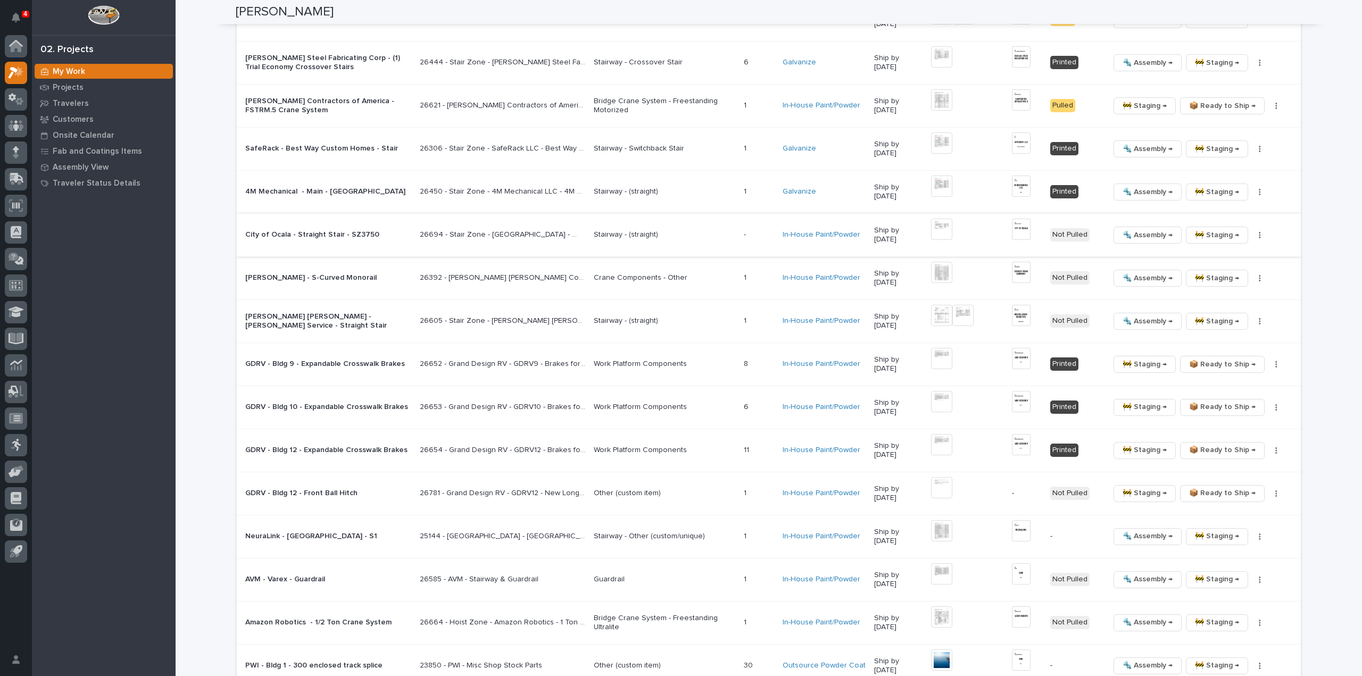
click at [1258, 231] on icon "button" at bounding box center [1259, 234] width 2 height 7
click at [1214, 306] on span "🔩 Hardware" at bounding box center [1215, 305] width 45 height 13
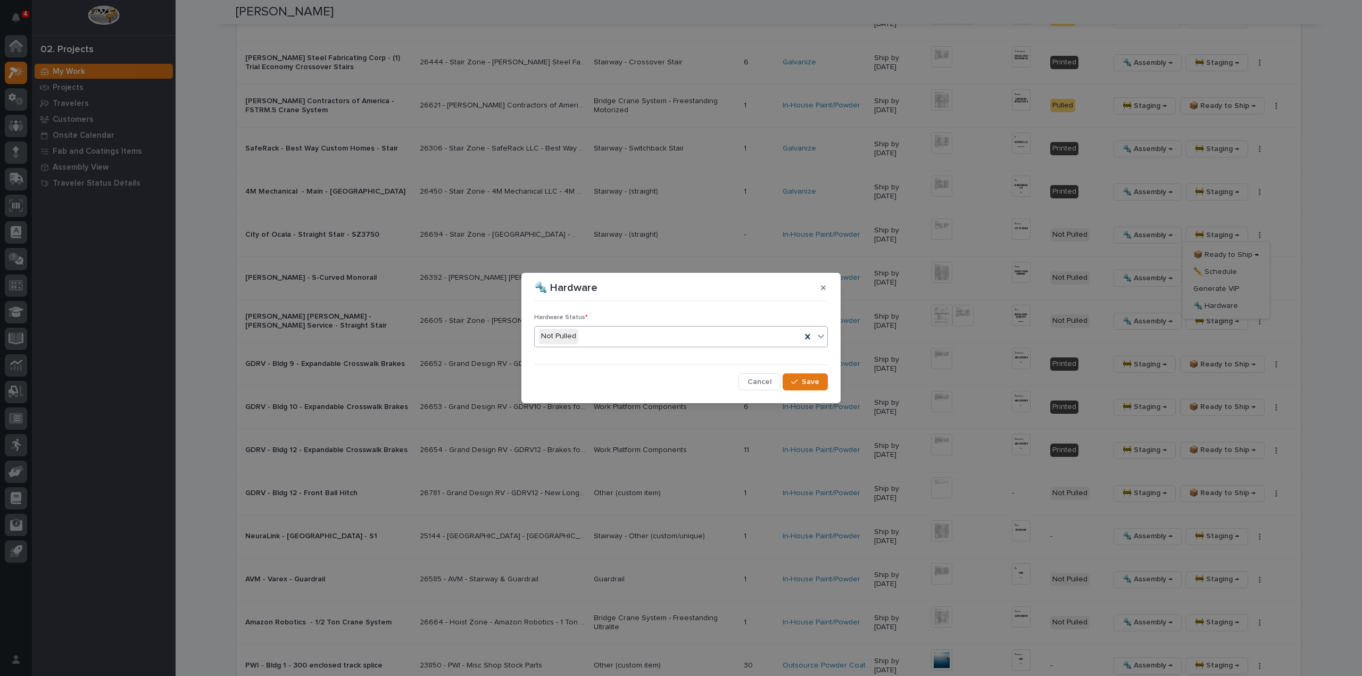
click at [586, 341] on div "Not Pulled" at bounding box center [668, 337] width 266 height 18
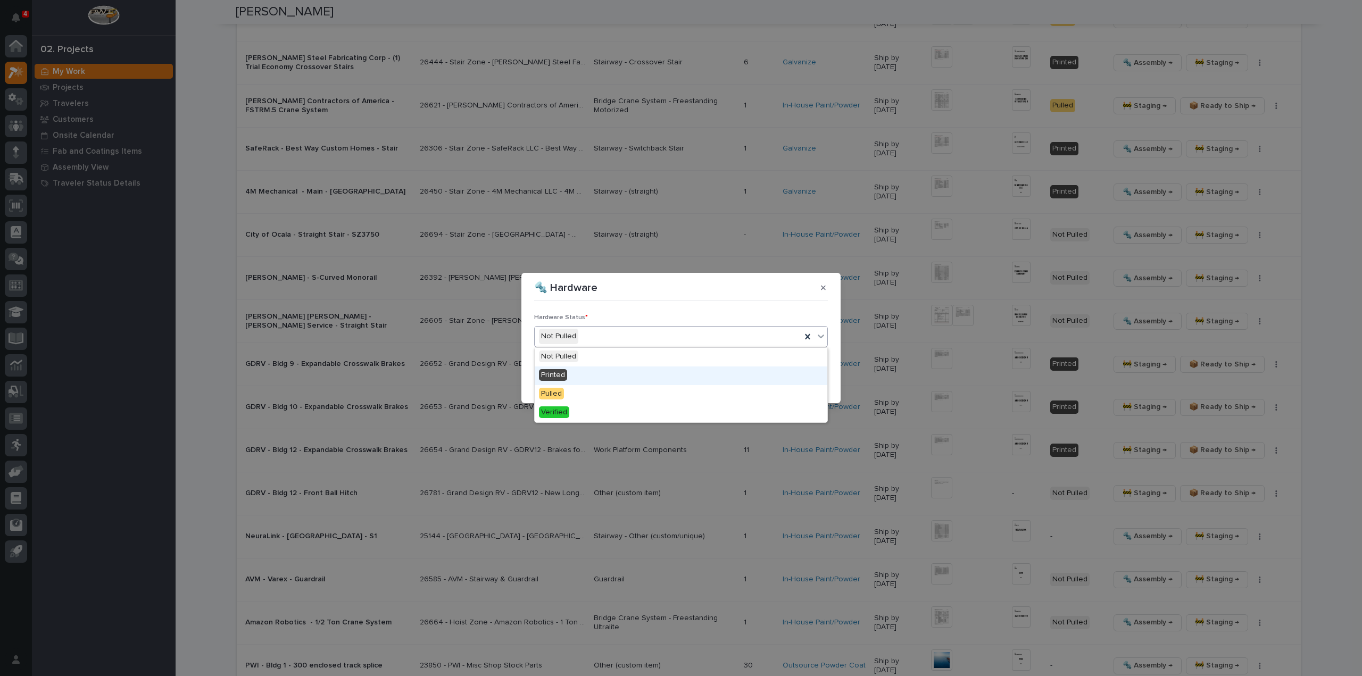
click at [578, 377] on div "Printed" at bounding box center [681, 375] width 293 height 19
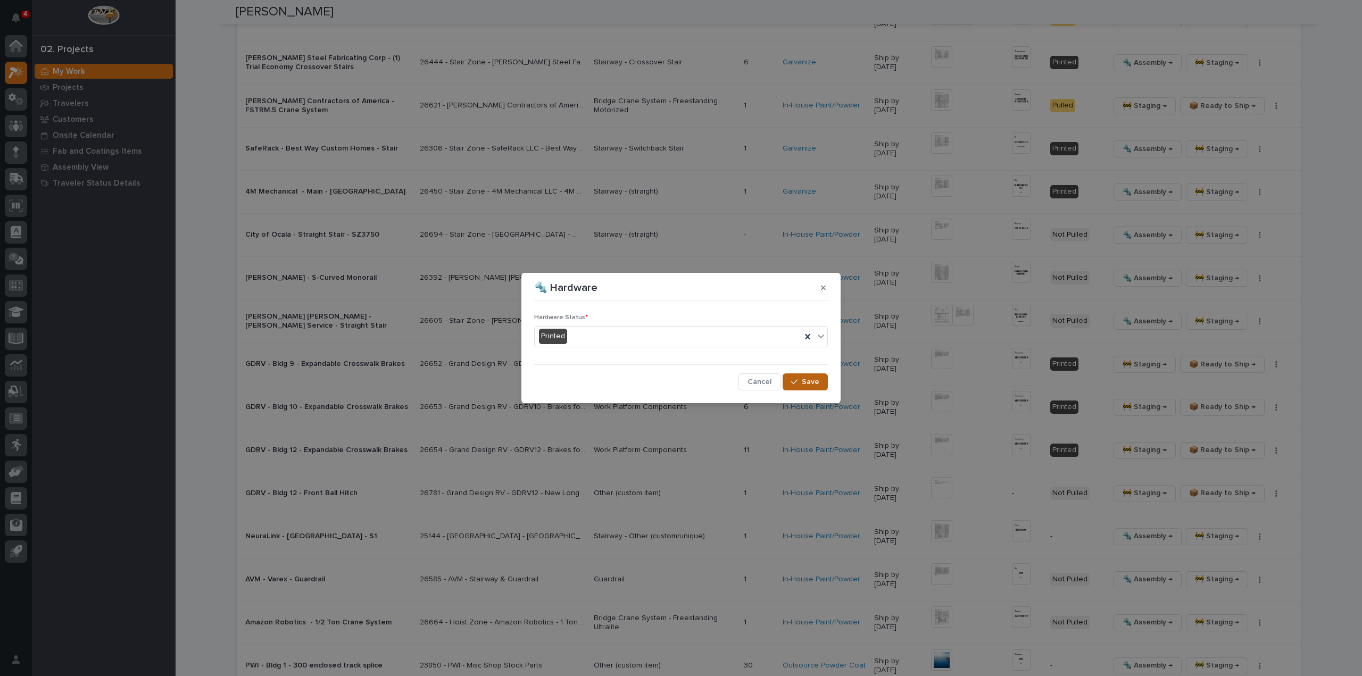
click at [816, 388] on button "Save" at bounding box center [804, 381] width 45 height 17
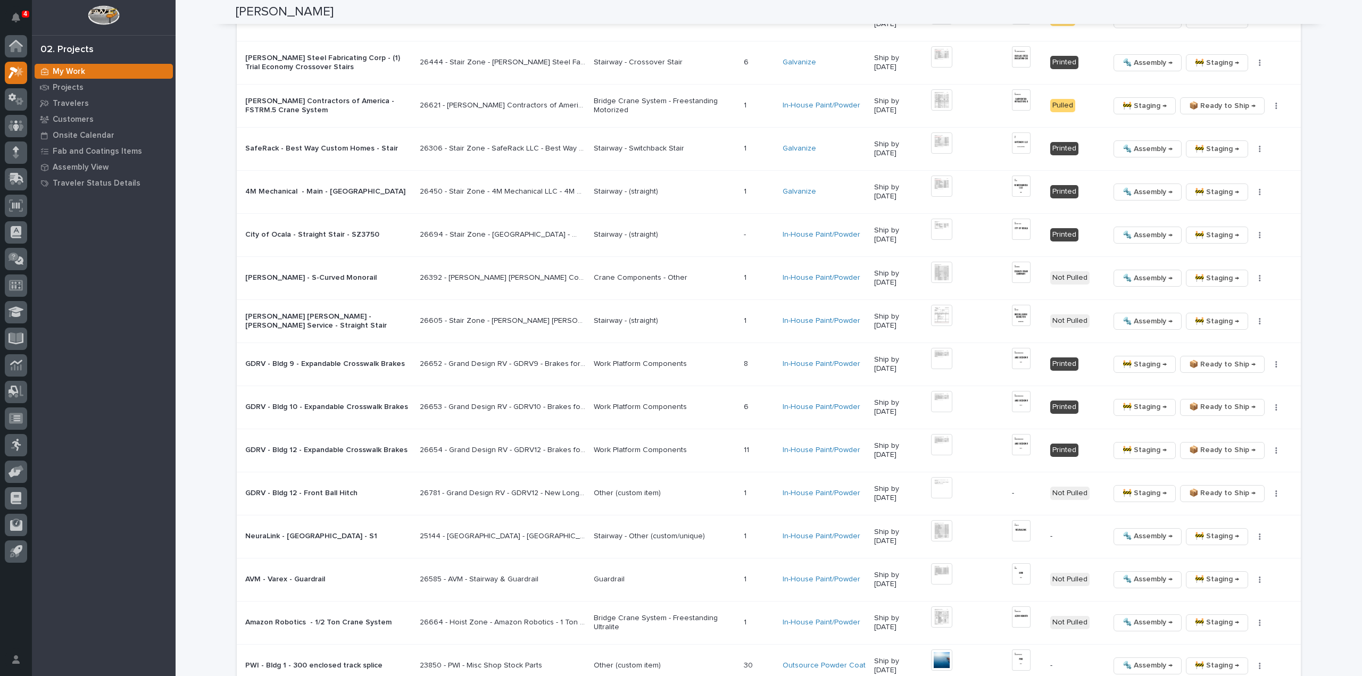
click at [966, 312] on div at bounding box center [952, 321] width 43 height 32
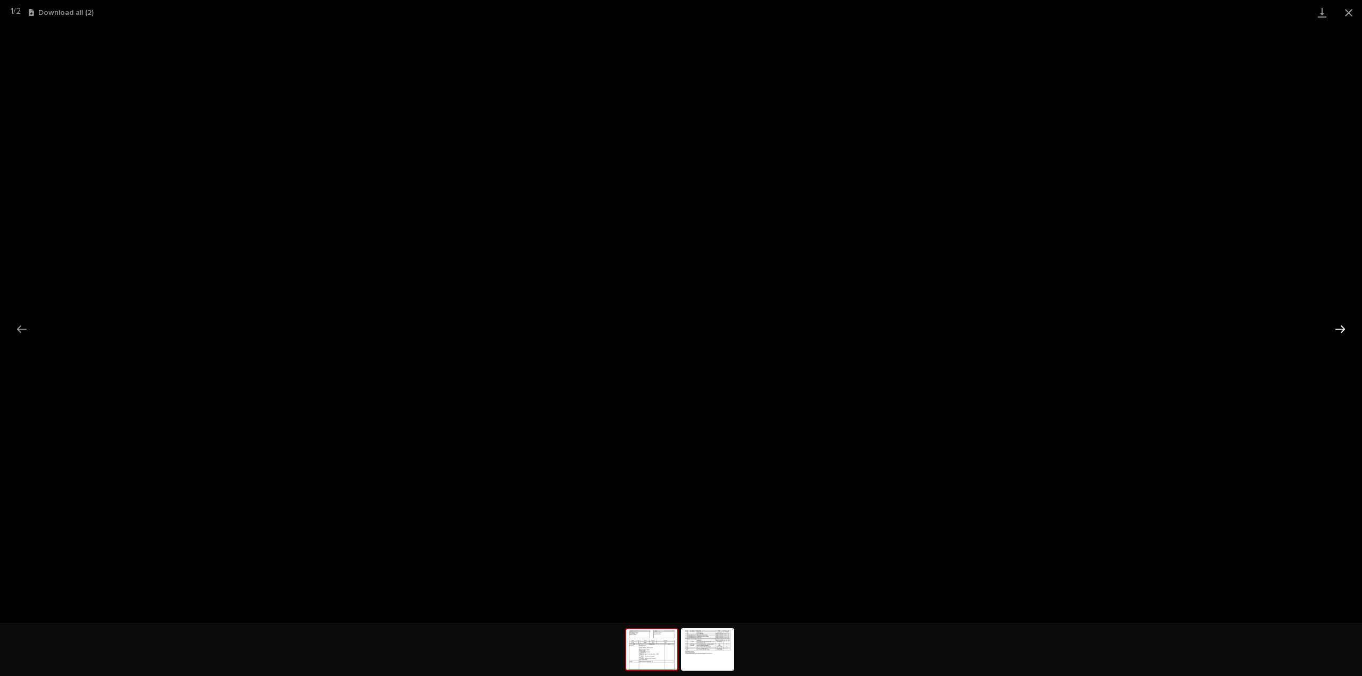
click at [1340, 337] on button "Next slide" at bounding box center [1340, 329] width 22 height 21
click at [1350, 13] on button "Close gallery" at bounding box center [1348, 12] width 27 height 25
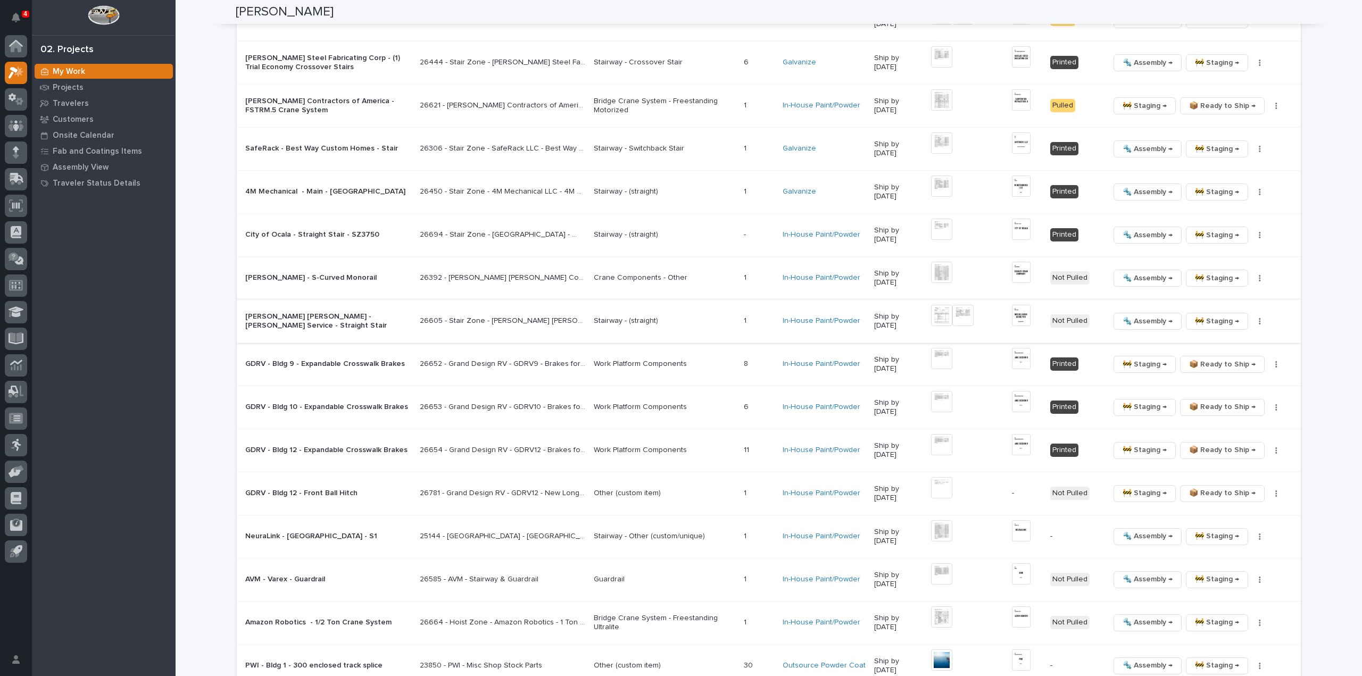
click at [965, 311] on img at bounding box center [962, 315] width 21 height 21
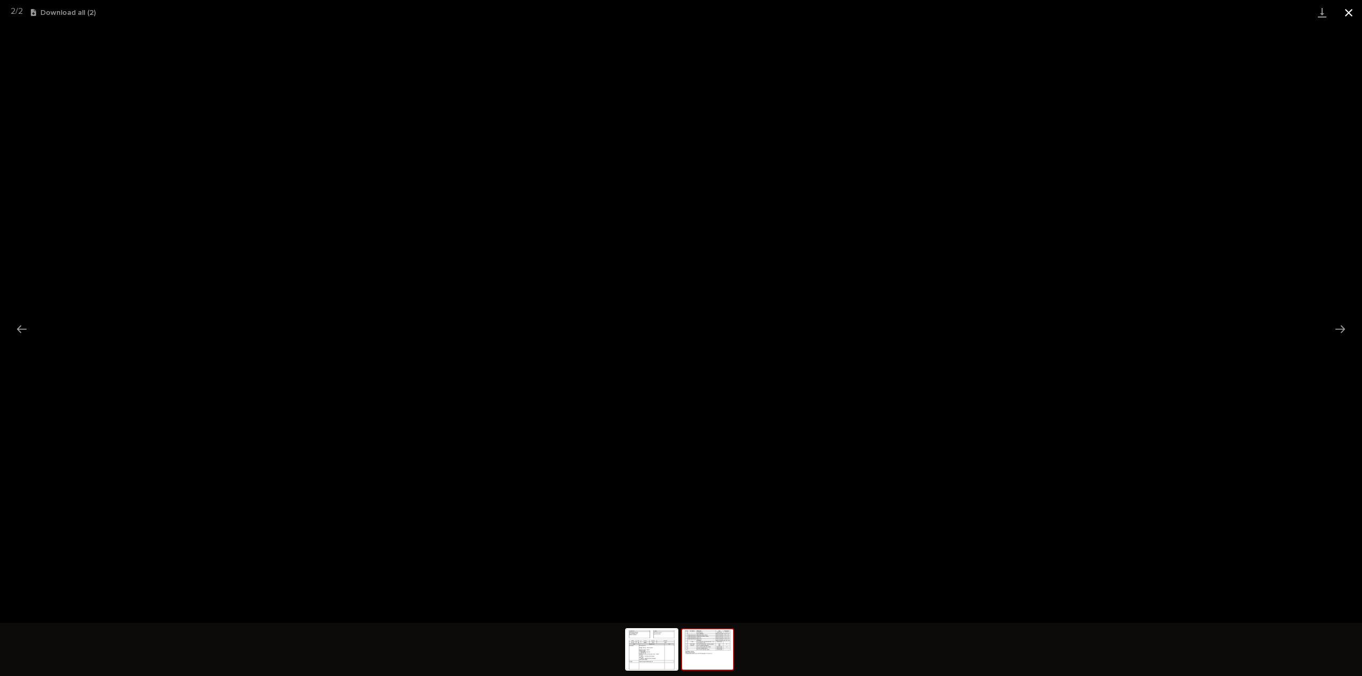
click at [1351, 16] on button "Close gallery" at bounding box center [1348, 12] width 27 height 25
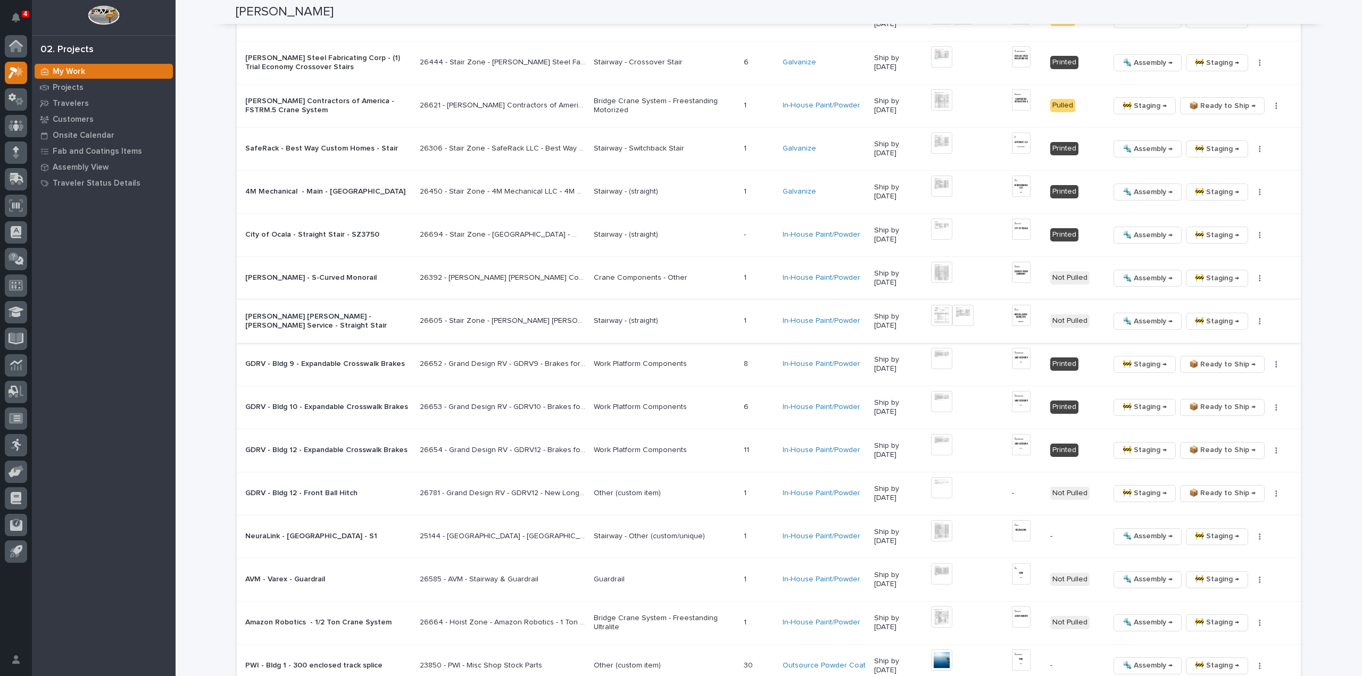
click at [1020, 312] on img at bounding box center [1021, 315] width 19 height 21
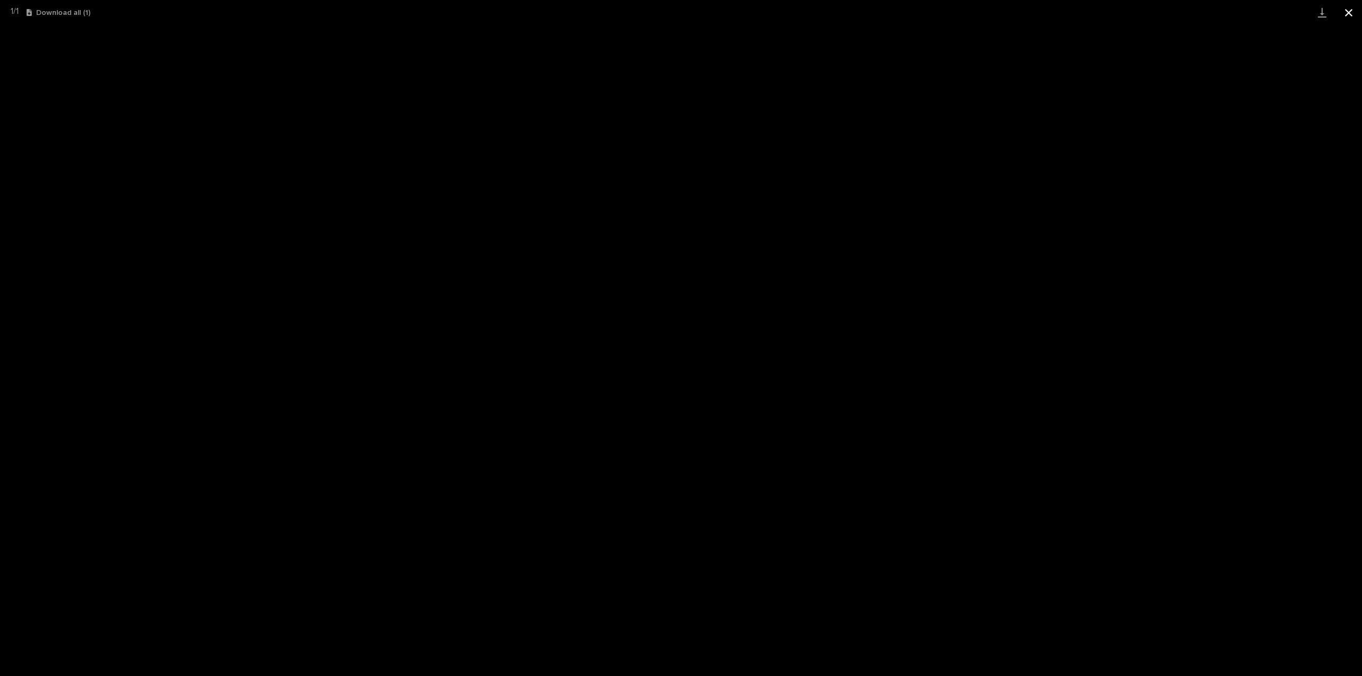
click at [1351, 13] on button "Close gallery" at bounding box center [1348, 12] width 27 height 25
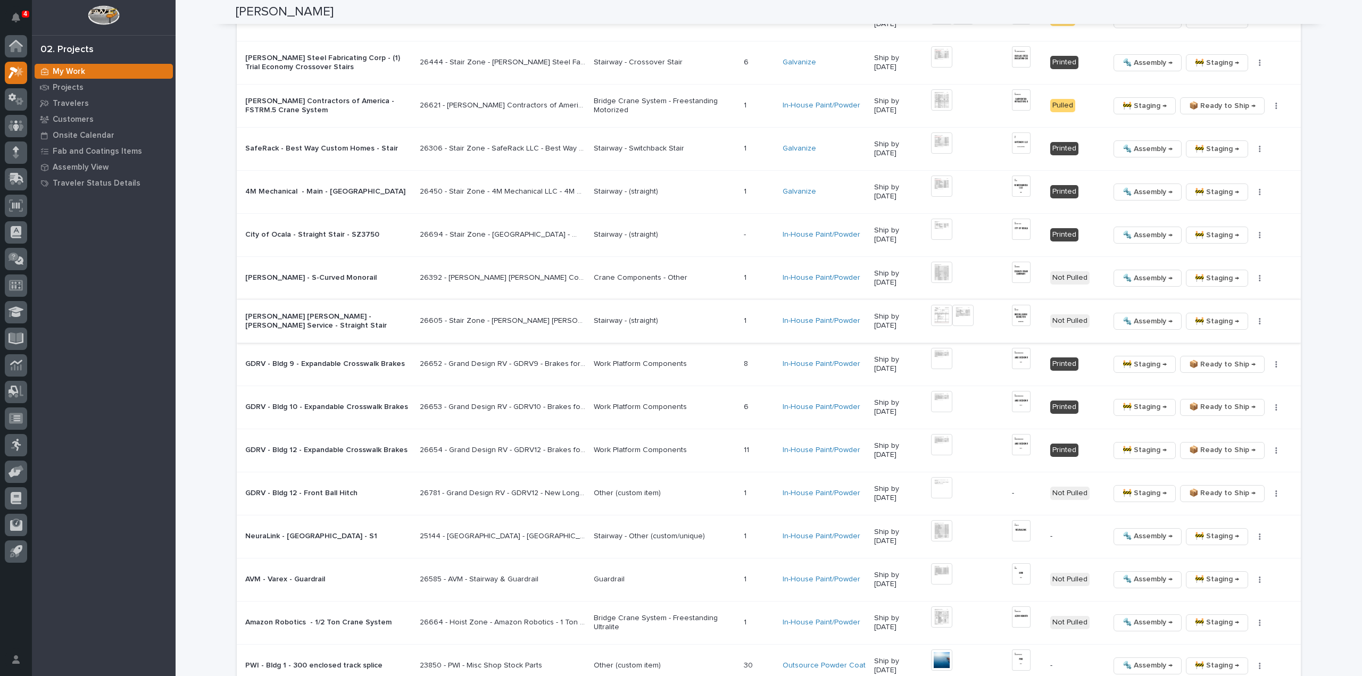
click at [1258, 318] on icon "button" at bounding box center [1259, 321] width 2 height 7
click at [1235, 390] on button "🔩 Hardware" at bounding box center [1226, 391] width 78 height 17
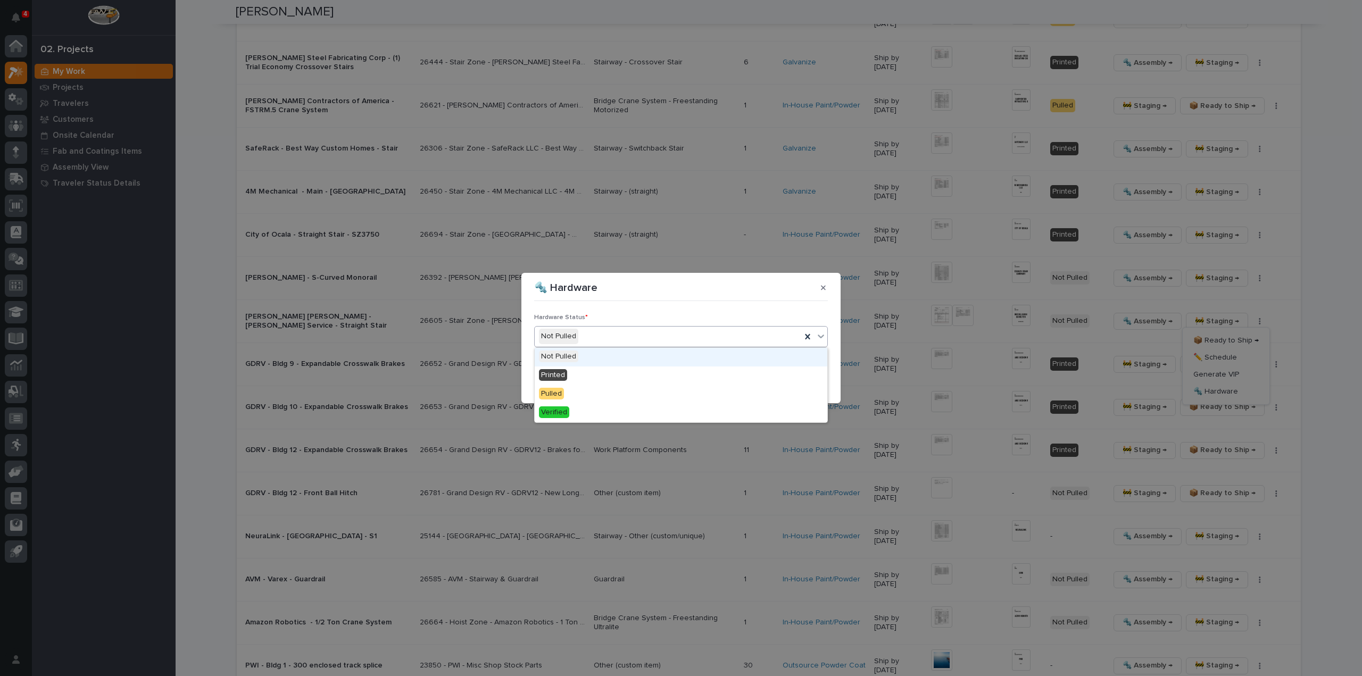
click at [597, 338] on div "Not Pulled" at bounding box center [668, 337] width 266 height 18
click at [602, 374] on div "Printed" at bounding box center [681, 375] width 293 height 19
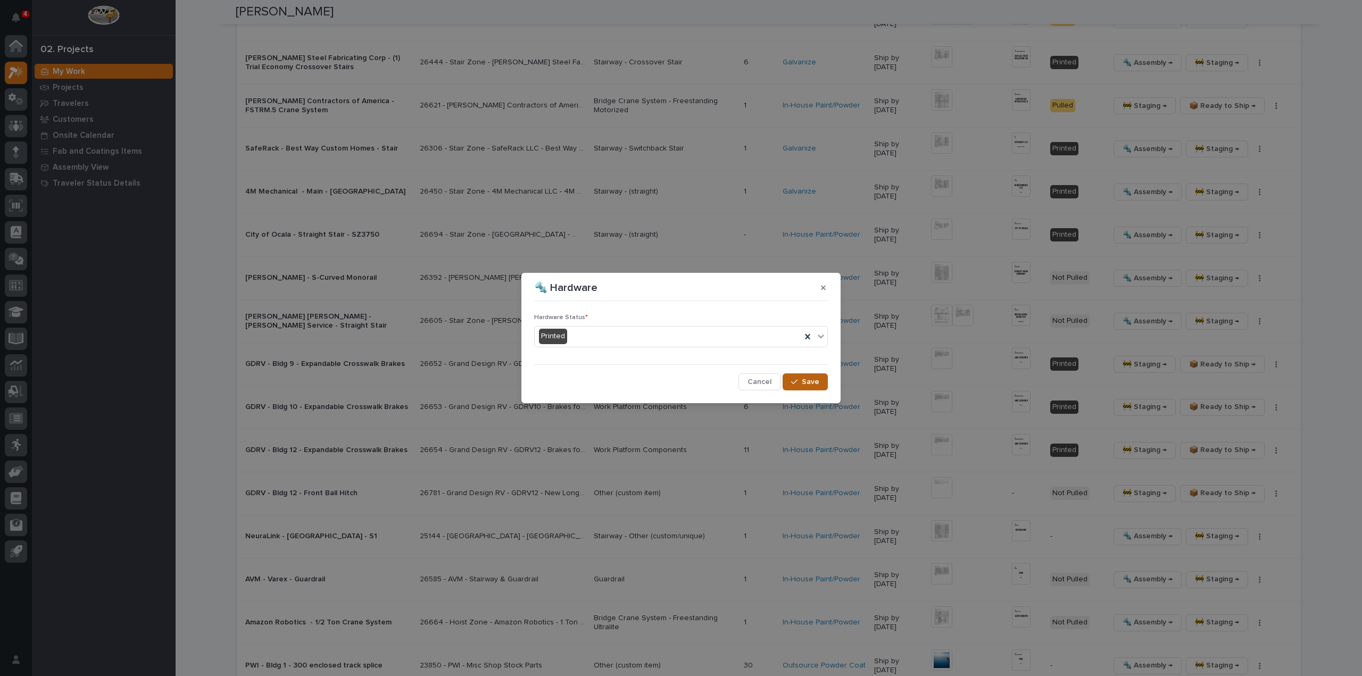
click at [806, 382] on span "Save" at bounding box center [811, 382] width 18 height 10
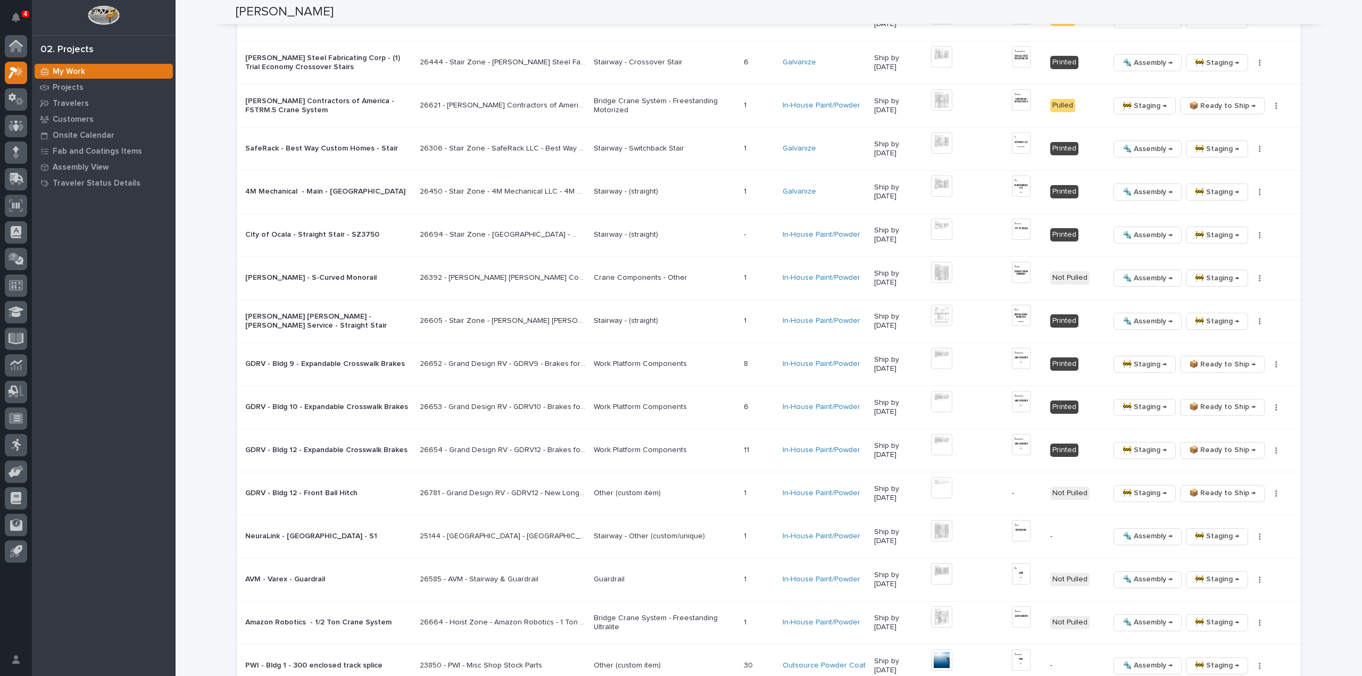
click at [952, 272] on img at bounding box center [941, 272] width 21 height 21
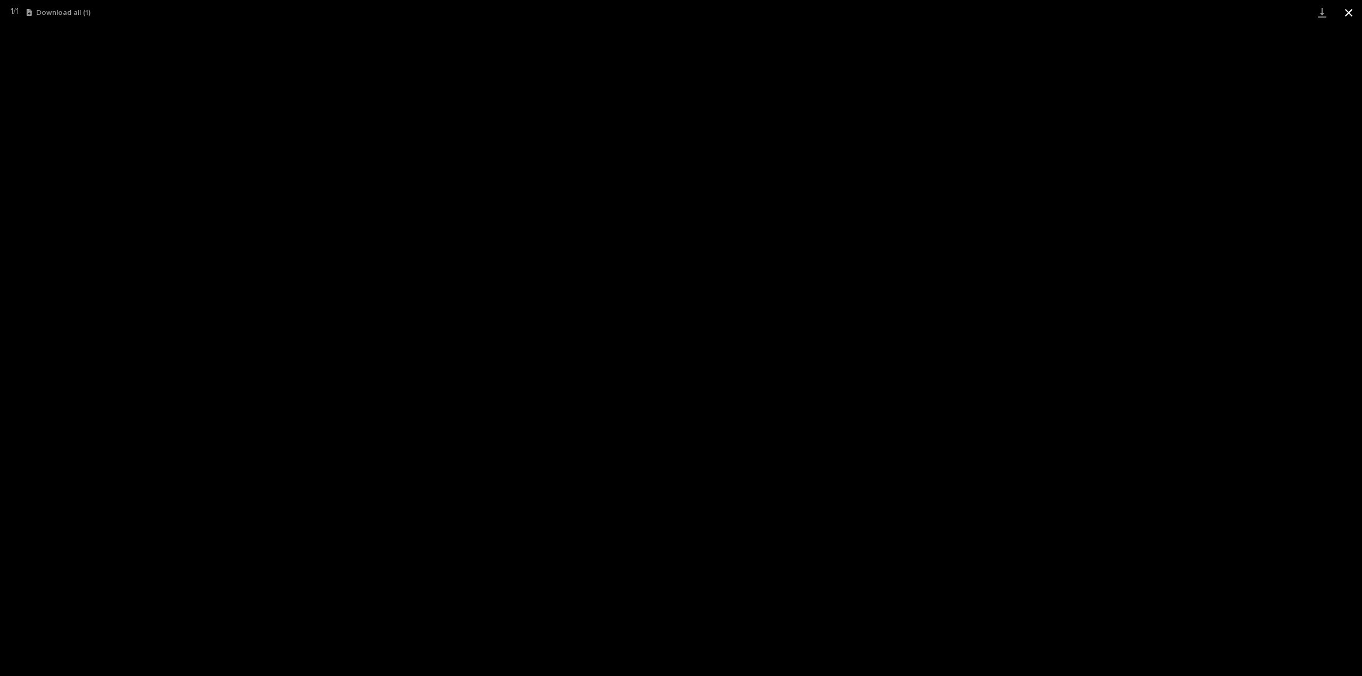
click at [1351, 13] on button "Close gallery" at bounding box center [1348, 12] width 27 height 25
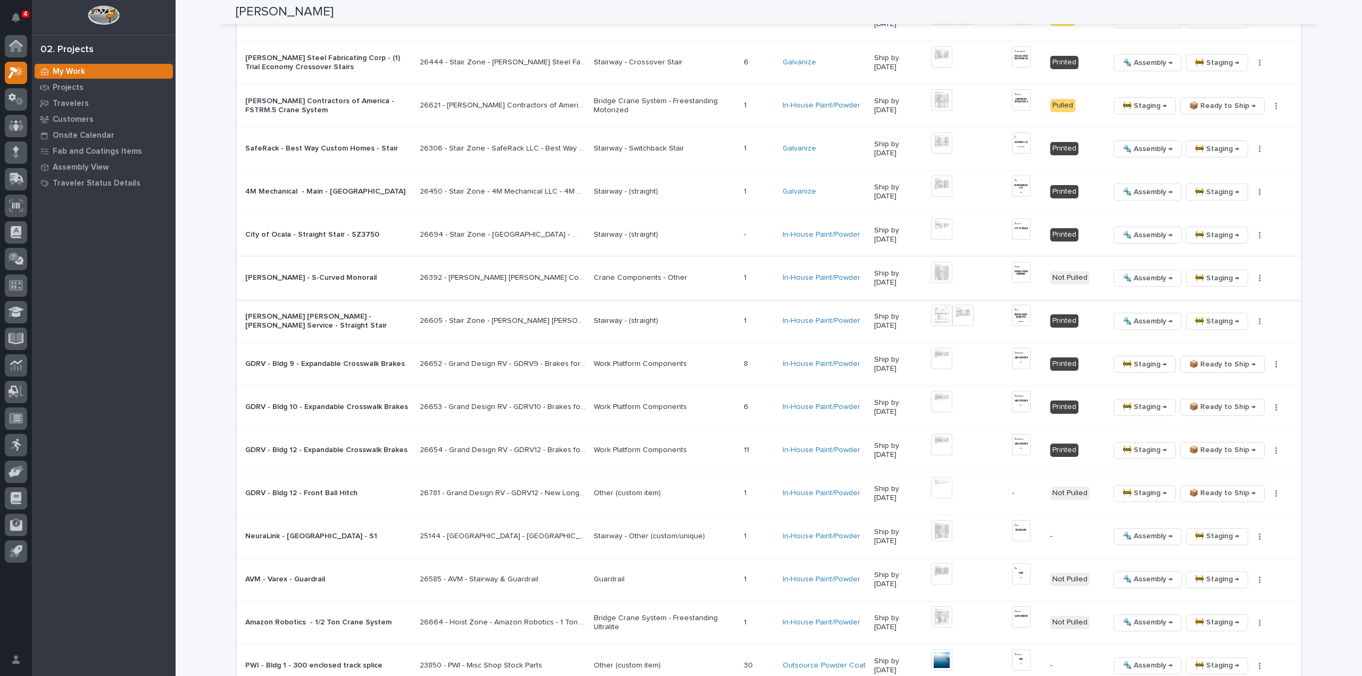
click at [1023, 271] on img at bounding box center [1021, 272] width 19 height 21
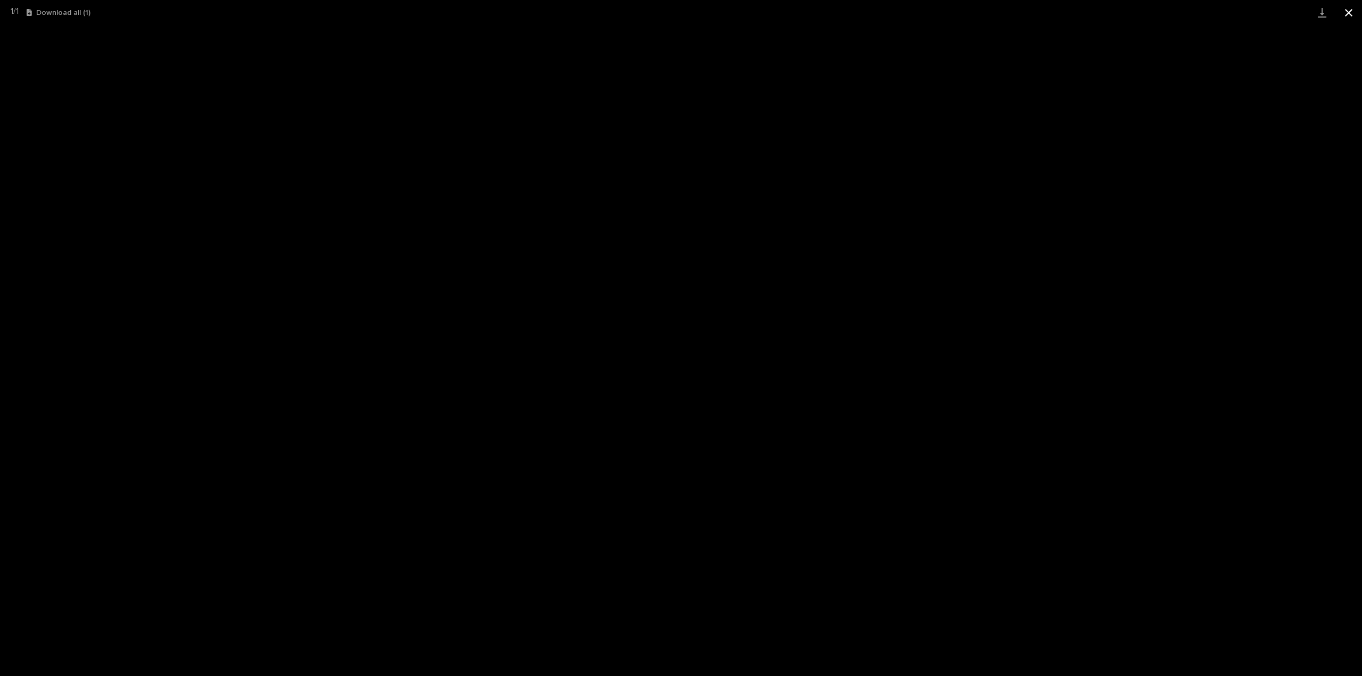
click at [1348, 15] on button "Close gallery" at bounding box center [1348, 12] width 27 height 25
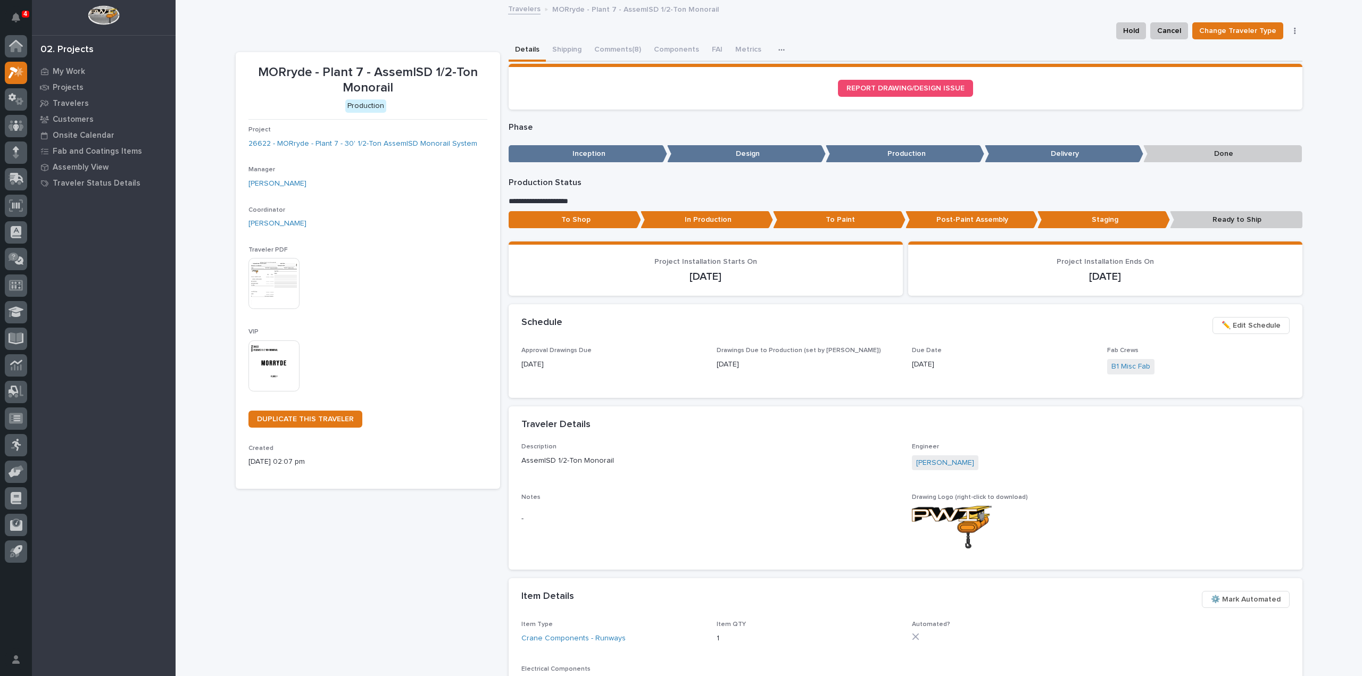
click at [263, 364] on img at bounding box center [273, 365] width 51 height 51
